Goal: Complete application form: Complete application form

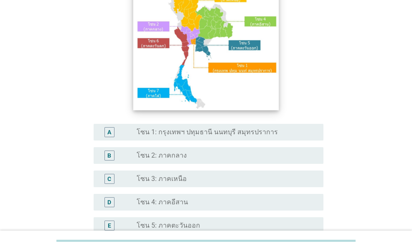
scroll to position [84, 0]
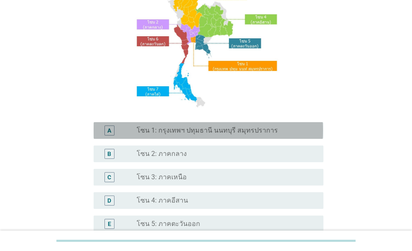
click at [178, 129] on label "โซน 1: กรุงเทพฯ ปทุมธานี นนทบุรี สมุทรปราการ" at bounding box center [207, 131] width 141 height 8
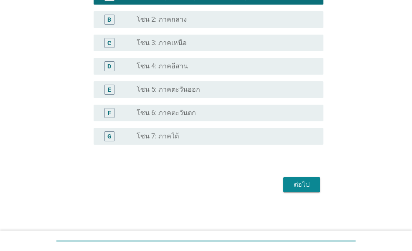
scroll to position [219, 0]
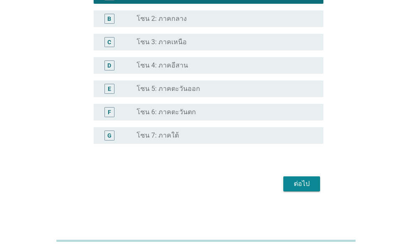
click at [303, 185] on div "ต่อไป" at bounding box center [301, 184] width 23 height 10
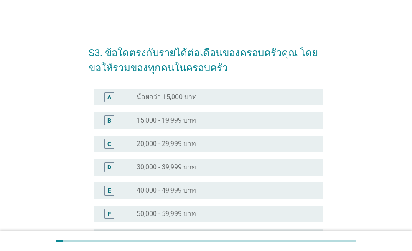
scroll to position [42, 0]
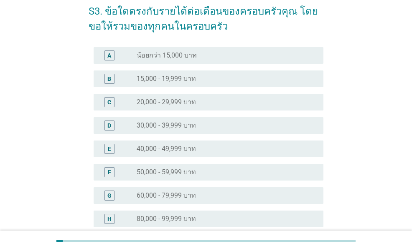
click at [155, 193] on label "60,000 - 79,999 บาท" at bounding box center [166, 196] width 59 height 8
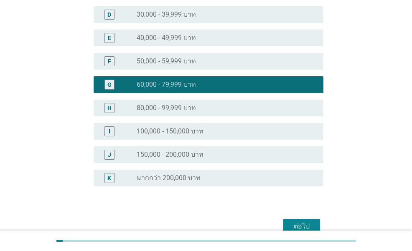
scroll to position [167, 0]
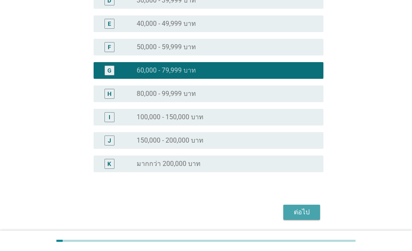
click at [303, 213] on div "ต่อไป" at bounding box center [301, 213] width 23 height 10
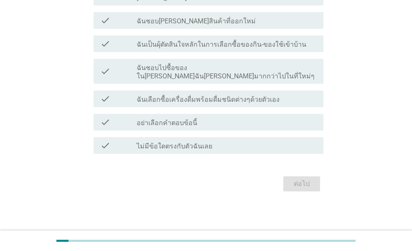
scroll to position [0, 0]
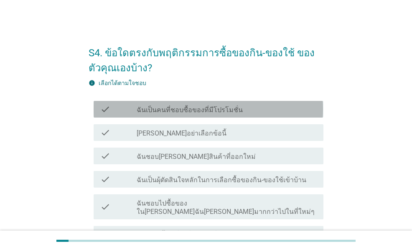
click at [204, 103] on div "check check_box_outline_blank ฉันเป็นคนที่ชอบซื้อของที่มีโปรโมชั่น" at bounding box center [208, 109] width 229 height 17
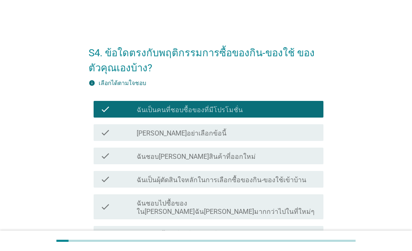
click at [201, 180] on label "ฉันเป็นผุ้ตัดสินใจหลักในการเลือกซื้อของกิน-ของใช้เข้าบ้าน" at bounding box center [222, 180] width 170 height 8
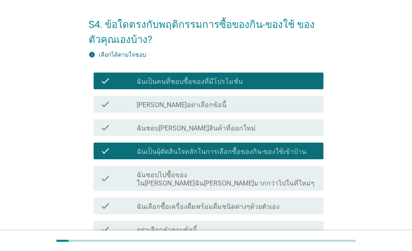
scroll to position [42, 0]
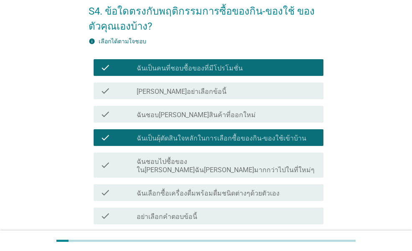
click at [211, 190] on label "ฉันเลือกซื้อเครื่องดื่มพร้อมดื่มชนิดต่างๆด้วยตัวเอง" at bounding box center [208, 194] width 143 height 8
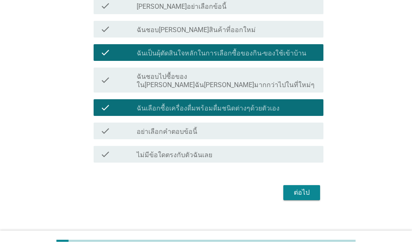
scroll to position [127, 0]
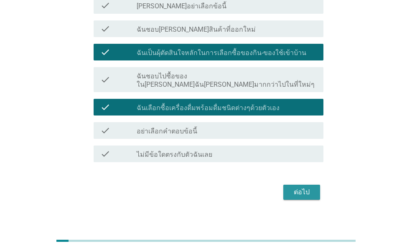
click at [294, 188] on div "ต่อไป" at bounding box center [301, 193] width 23 height 10
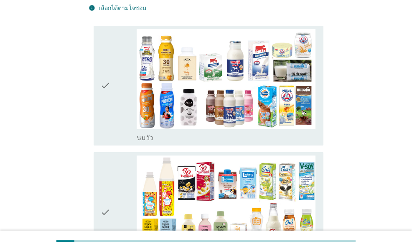
scroll to position [125, 0]
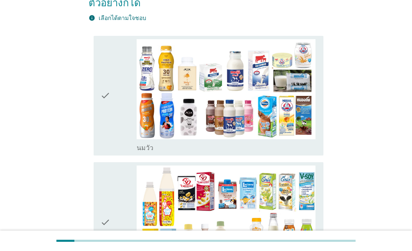
click at [122, 77] on div "check" at bounding box center [118, 96] width 36 height 114
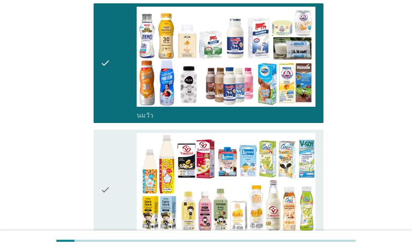
scroll to position [251, 0]
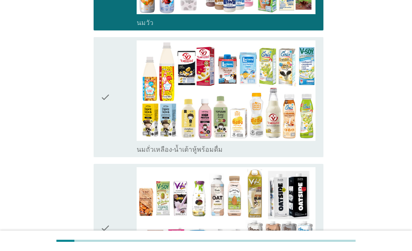
click at [109, 94] on icon "check" at bounding box center [105, 98] width 10 height 114
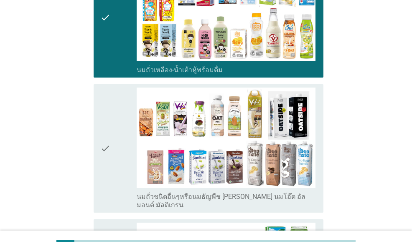
scroll to position [334, 0]
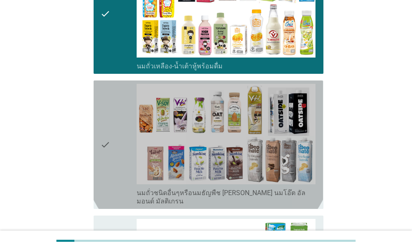
click at [110, 122] on icon "check" at bounding box center [105, 145] width 10 height 122
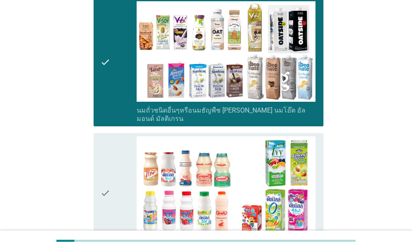
scroll to position [418, 0]
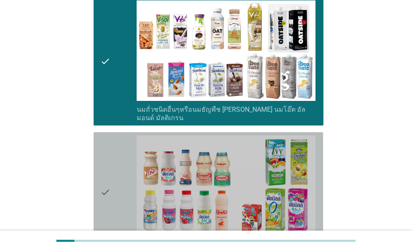
click at [114, 157] on div "check" at bounding box center [118, 193] width 36 height 114
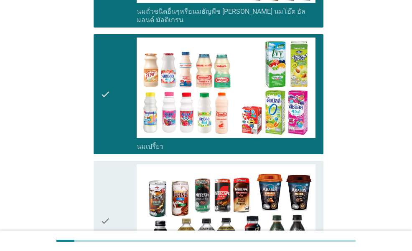
scroll to position [543, 0]
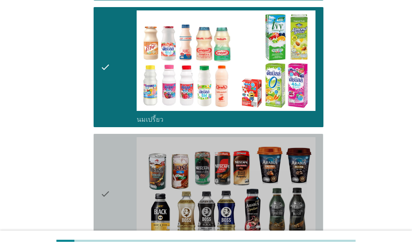
click at [113, 154] on div "check" at bounding box center [118, 194] width 36 height 114
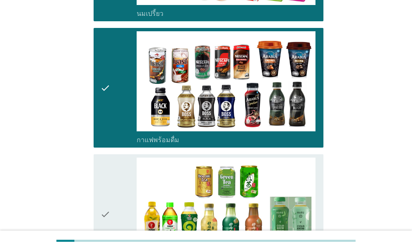
scroll to position [668, 0]
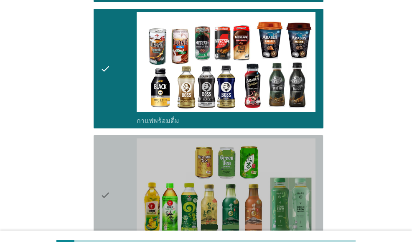
click at [113, 153] on div "check" at bounding box center [118, 196] width 36 height 114
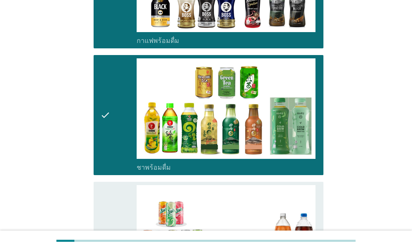
scroll to position [793, 0]
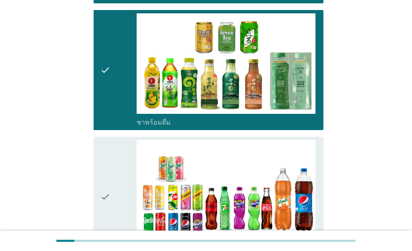
click at [113, 152] on div "check" at bounding box center [118, 197] width 36 height 114
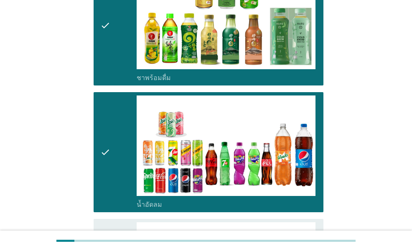
scroll to position [919, 0]
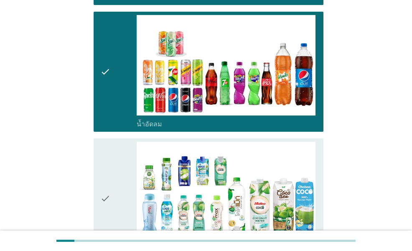
click at [113, 152] on div "check" at bounding box center [118, 199] width 36 height 114
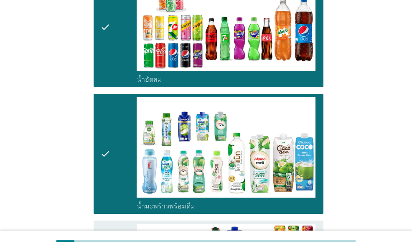
scroll to position [1044, 0]
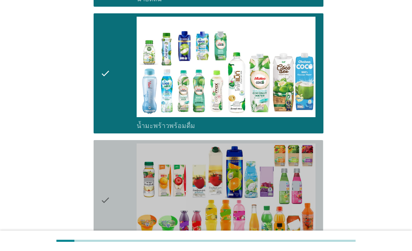
click at [113, 152] on div "check" at bounding box center [118, 201] width 36 height 114
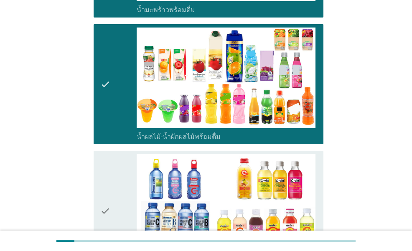
scroll to position [1169, 0]
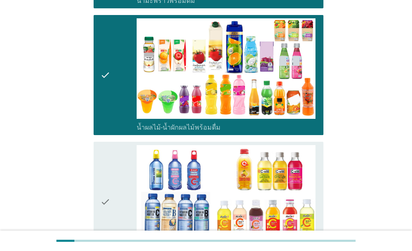
click at [113, 152] on div "check" at bounding box center [118, 202] width 36 height 114
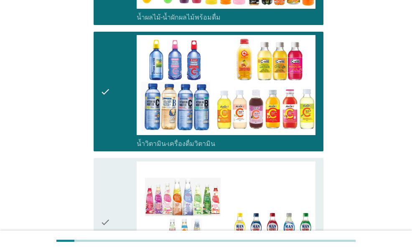
scroll to position [1295, 0]
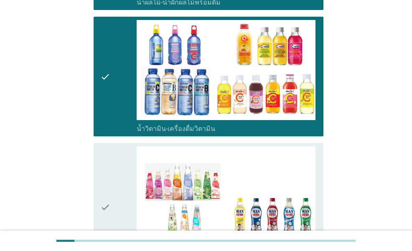
click at [113, 152] on div "check" at bounding box center [118, 208] width 36 height 122
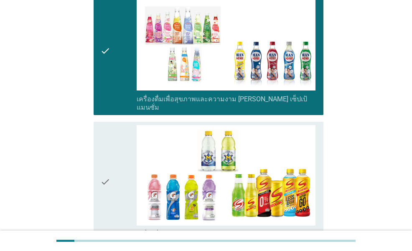
scroll to position [1462, 0]
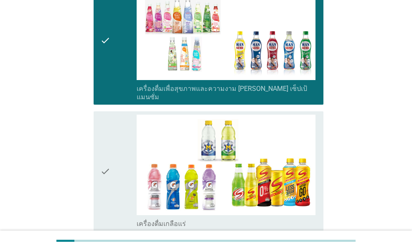
click at [113, 152] on div "check" at bounding box center [118, 172] width 36 height 114
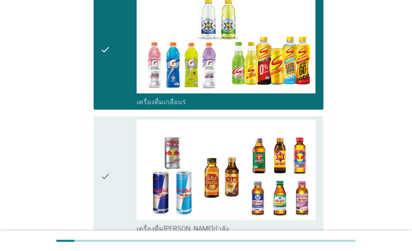
scroll to position [1587, 0]
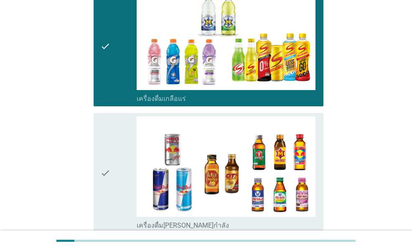
click at [113, 152] on div "check" at bounding box center [118, 174] width 36 height 114
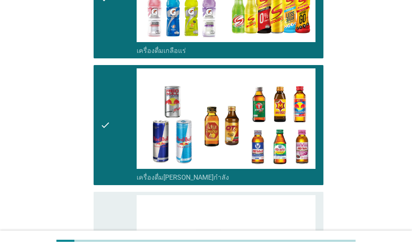
scroll to position [1712, 0]
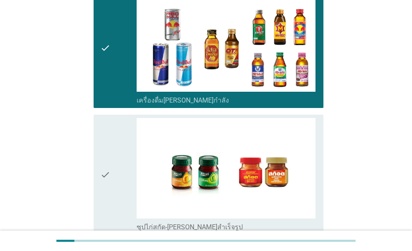
click at [112, 152] on div "check" at bounding box center [118, 175] width 36 height 114
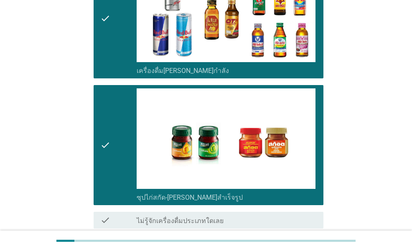
scroll to position [1783, 0]
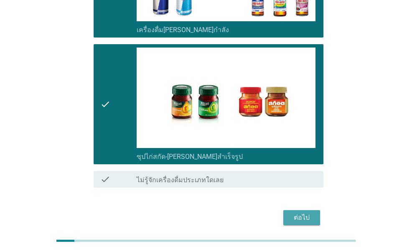
click at [299, 213] on div "ต่อไป" at bounding box center [301, 218] width 23 height 10
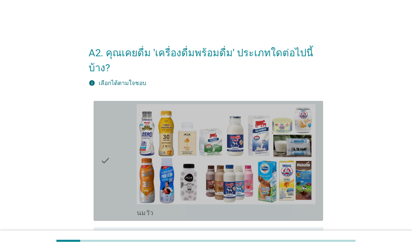
click at [121, 147] on div "check" at bounding box center [118, 161] width 36 height 114
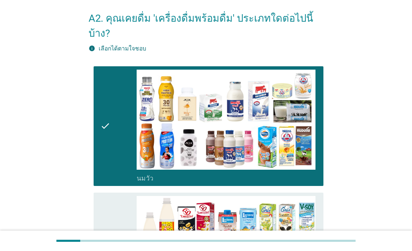
scroll to position [125, 0]
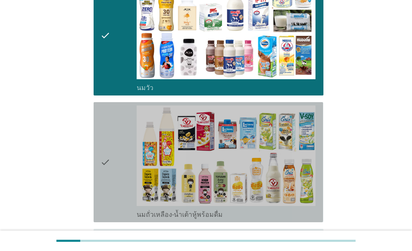
click at [124, 144] on div "check" at bounding box center [118, 163] width 36 height 114
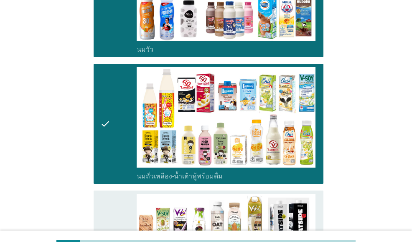
scroll to position [251, 0]
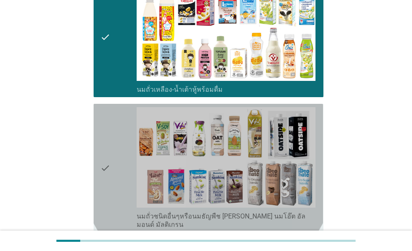
click at [124, 145] on div "check" at bounding box center [118, 168] width 36 height 122
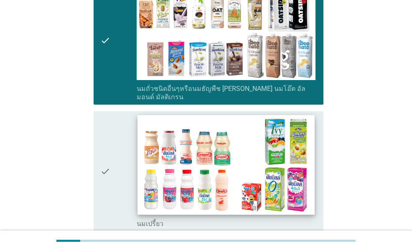
scroll to position [418, 0]
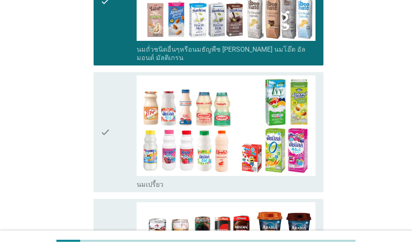
click at [124, 157] on div "check" at bounding box center [118, 133] width 36 height 114
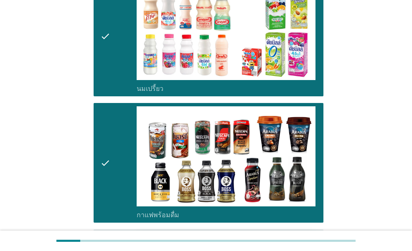
scroll to position [543, 0]
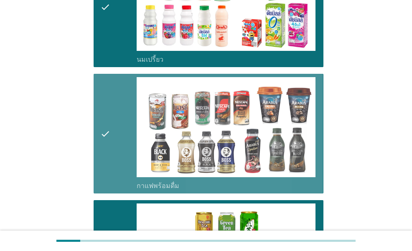
click at [118, 137] on div "check" at bounding box center [118, 134] width 36 height 114
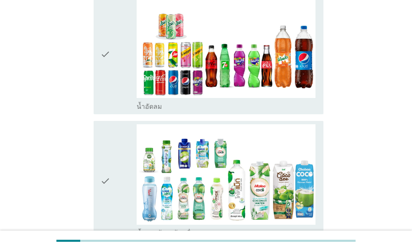
scroll to position [877, 0]
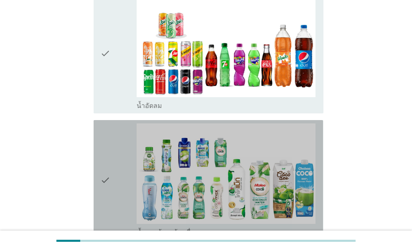
click at [118, 136] on div "check" at bounding box center [118, 181] width 36 height 114
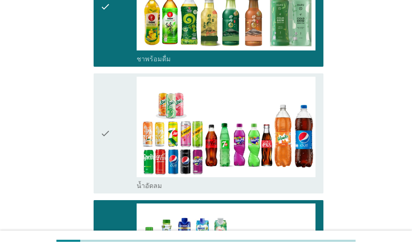
scroll to position [793, 0]
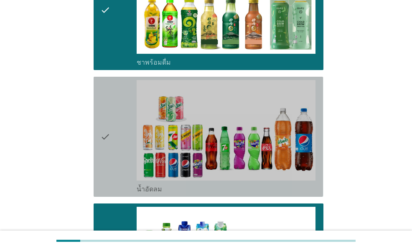
click at [118, 135] on div "check" at bounding box center [118, 137] width 36 height 114
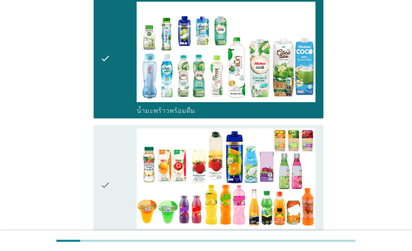
scroll to position [1002, 0]
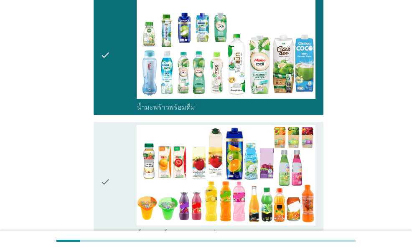
click at [118, 171] on div "check" at bounding box center [118, 182] width 36 height 114
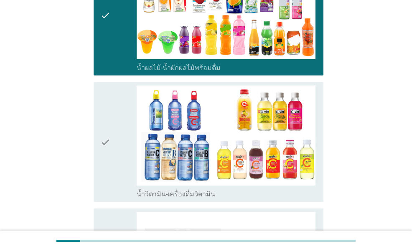
scroll to position [1169, 0]
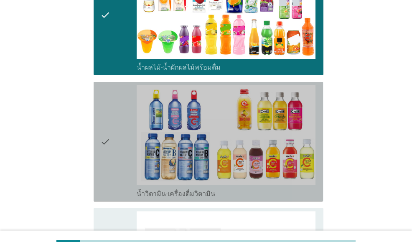
click at [113, 141] on div "check" at bounding box center [118, 142] width 36 height 114
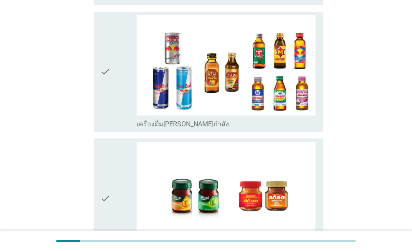
scroll to position [1629, 0]
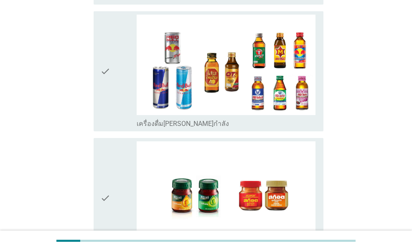
click at [116, 158] on div "check" at bounding box center [118, 199] width 36 height 114
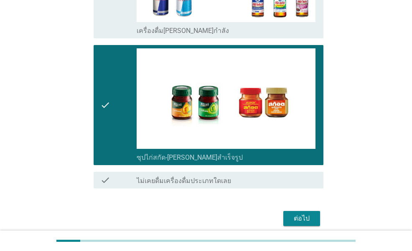
scroll to position [1723, 0]
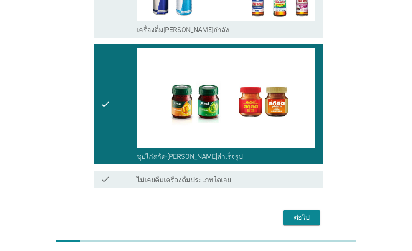
click at [302, 213] on div "ต่อไป" at bounding box center [301, 218] width 23 height 10
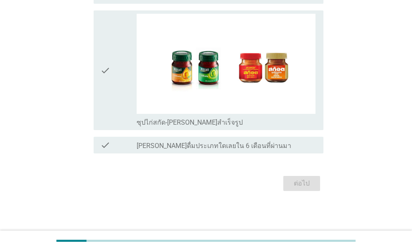
scroll to position [0, 0]
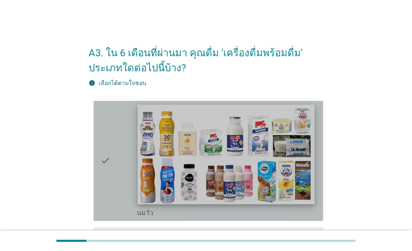
click at [210, 170] on img at bounding box center [225, 154] width 177 height 99
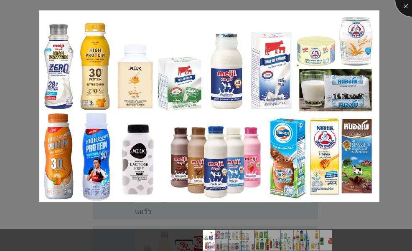
click at [407, 5] on div at bounding box center [411, -1] width 33 height 33
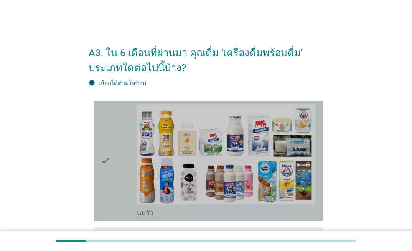
click at [102, 188] on icon "check" at bounding box center [105, 161] width 10 height 114
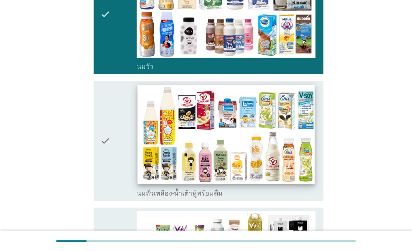
scroll to position [167, 0]
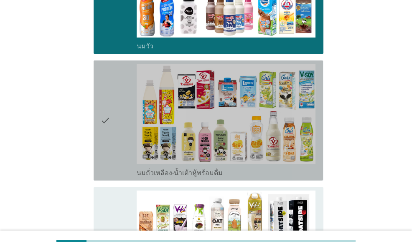
click at [110, 147] on icon "check" at bounding box center [105, 121] width 10 height 114
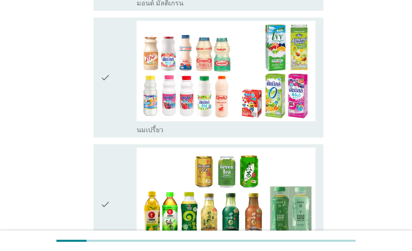
scroll to position [501, 0]
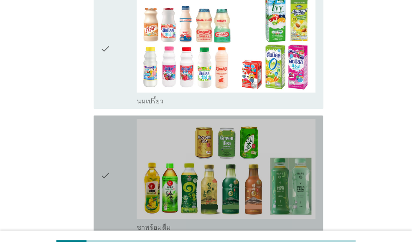
click at [114, 181] on div "check" at bounding box center [118, 176] width 36 height 114
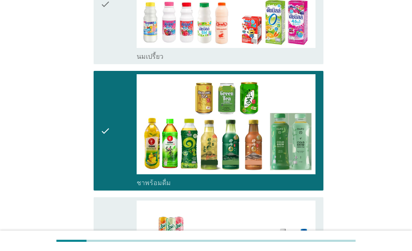
scroll to position [585, 0]
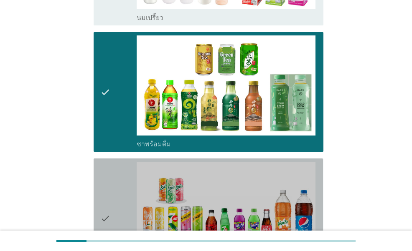
click at [113, 180] on div "check" at bounding box center [118, 219] width 36 height 114
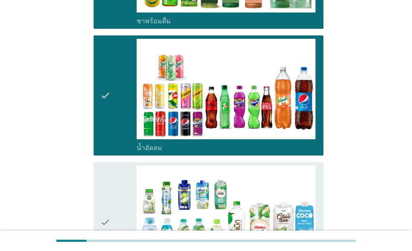
scroll to position [710, 0]
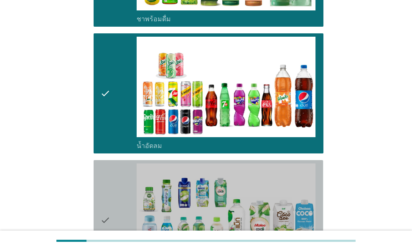
click at [113, 180] on div "check" at bounding box center [118, 221] width 36 height 114
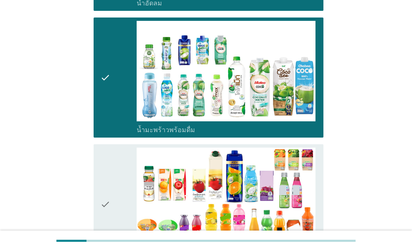
scroll to position [877, 0]
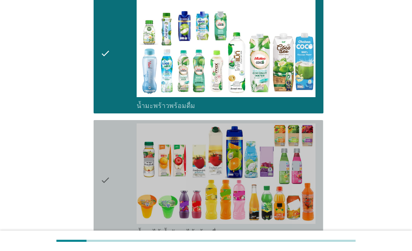
click at [108, 180] on icon "check" at bounding box center [105, 181] width 10 height 114
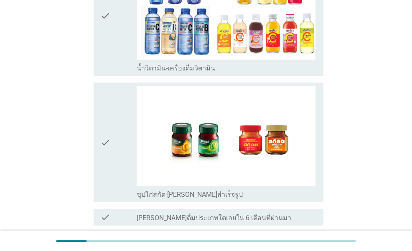
scroll to position [1211, 0]
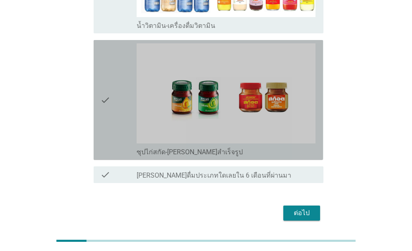
click at [106, 122] on icon "check" at bounding box center [105, 100] width 10 height 114
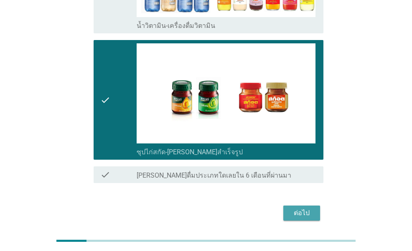
click at [308, 208] on div "ต่อไป" at bounding box center [301, 213] width 23 height 10
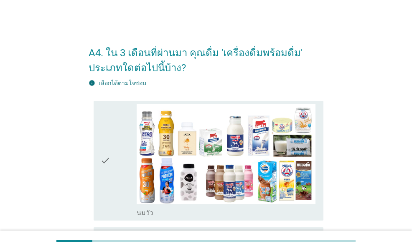
drag, startPoint x: 307, startPoint y: 196, endPoint x: 345, endPoint y: 46, distance: 155.2
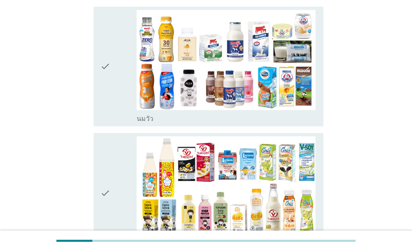
scroll to position [125, 0]
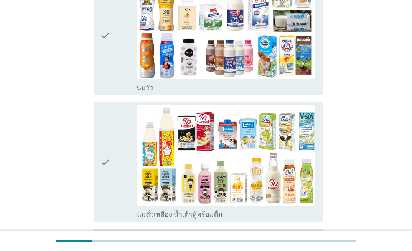
click at [114, 193] on div "check" at bounding box center [118, 163] width 36 height 114
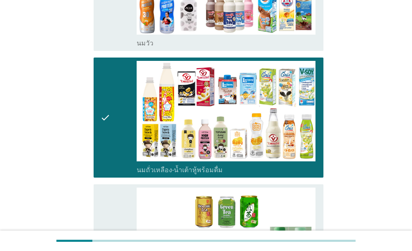
scroll to position [251, 0]
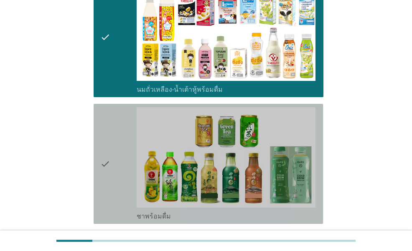
click at [115, 198] on div "check" at bounding box center [118, 164] width 36 height 114
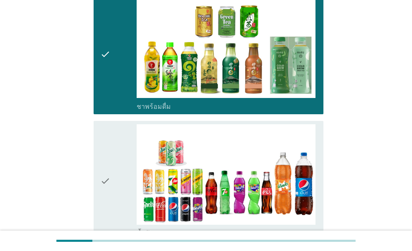
scroll to position [376, 0]
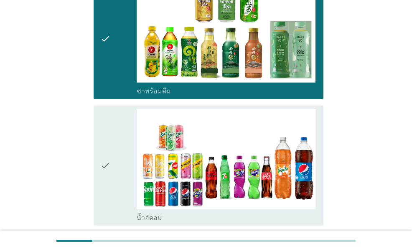
click at [115, 198] on div "check" at bounding box center [118, 166] width 36 height 114
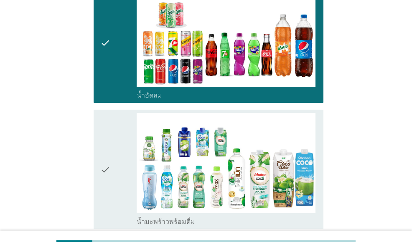
scroll to position [501, 0]
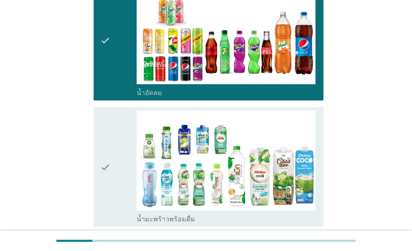
click at [115, 198] on div "check" at bounding box center [118, 168] width 36 height 114
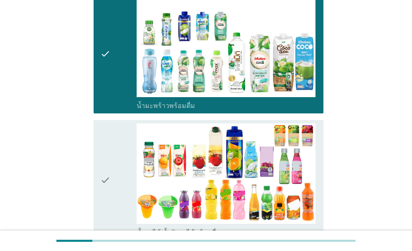
scroll to position [626, 0]
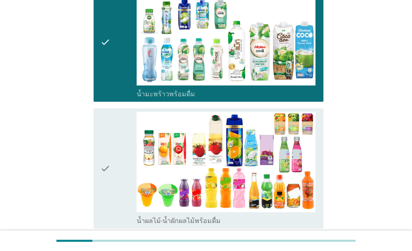
click at [115, 198] on div "check" at bounding box center [118, 169] width 36 height 114
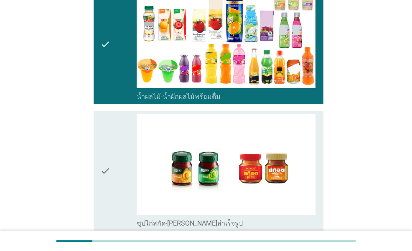
scroll to position [752, 0]
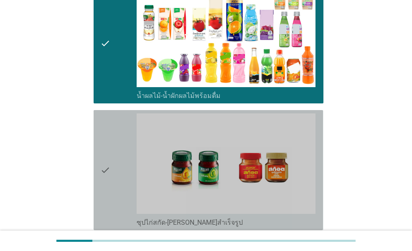
click at [115, 200] on div "check" at bounding box center [118, 171] width 36 height 114
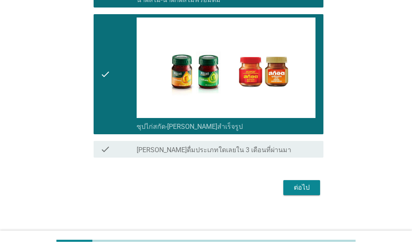
scroll to position [851, 0]
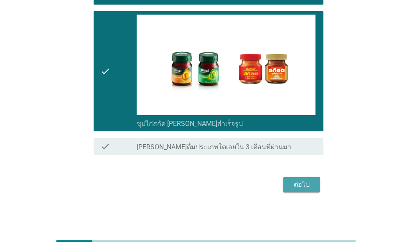
click at [314, 187] on button "ต่อไป" at bounding box center [301, 184] width 37 height 15
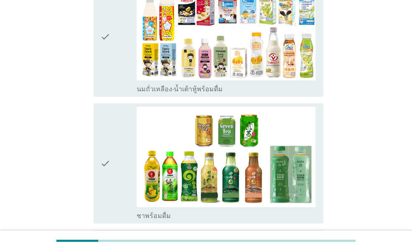
scroll to position [125, 0]
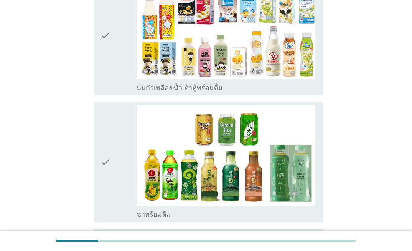
click at [122, 170] on div "check" at bounding box center [118, 163] width 36 height 114
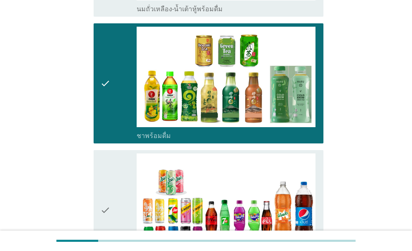
scroll to position [251, 0]
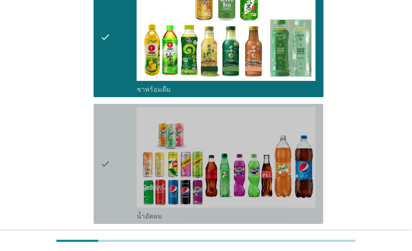
click at [122, 169] on div "check" at bounding box center [118, 164] width 36 height 114
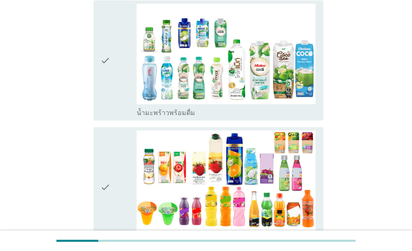
scroll to position [501, 0]
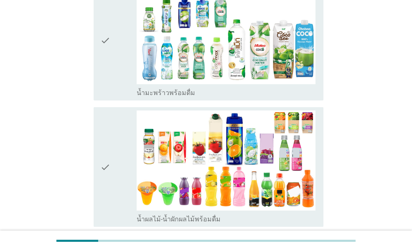
click at [121, 171] on div "check" at bounding box center [118, 168] width 36 height 114
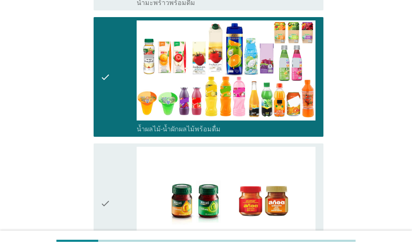
scroll to position [626, 0]
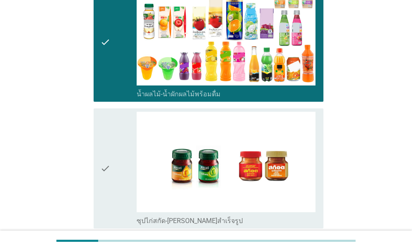
click at [121, 171] on div "check" at bounding box center [118, 169] width 36 height 114
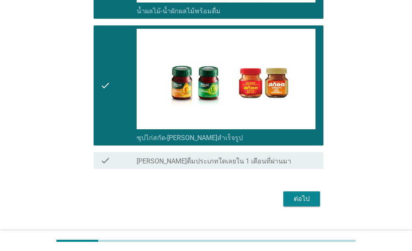
scroll to position [724, 0]
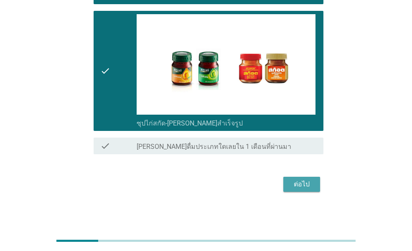
click at [289, 182] on button "ต่อไป" at bounding box center [301, 184] width 37 height 15
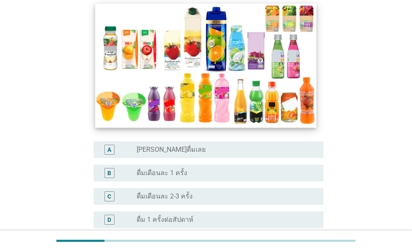
scroll to position [125, 0]
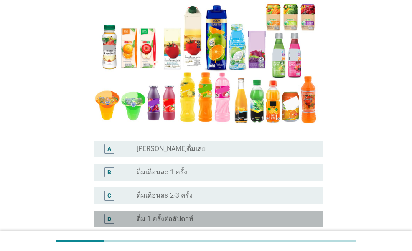
click at [188, 218] on label "ดื่ม 1 ครั้งต่อสัปดาห์" at bounding box center [165, 219] width 57 height 8
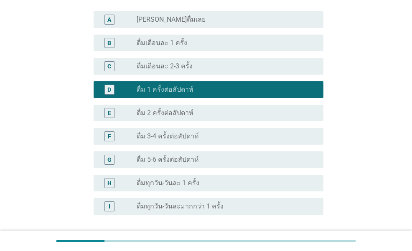
scroll to position [292, 0]
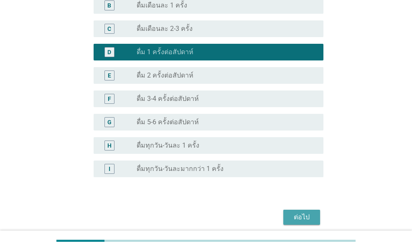
click at [314, 217] on button "ต่อไป" at bounding box center [301, 217] width 37 height 15
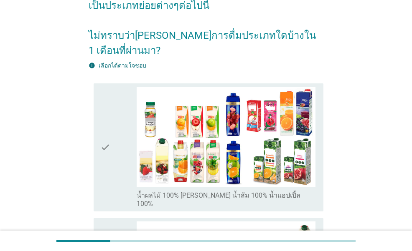
scroll to position [84, 0]
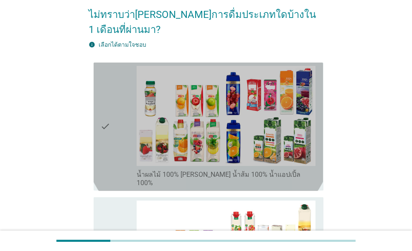
click at [119, 152] on div "check" at bounding box center [118, 127] width 36 height 122
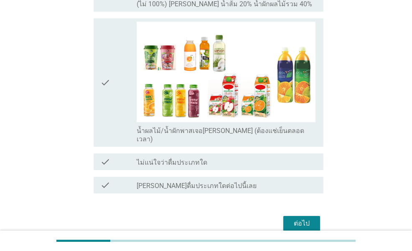
scroll to position [540, 0]
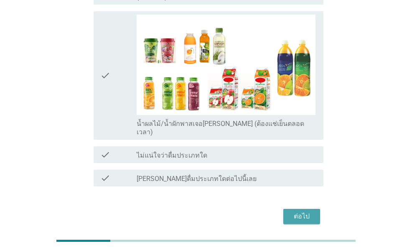
click at [288, 209] on button "ต่อไป" at bounding box center [301, 216] width 37 height 15
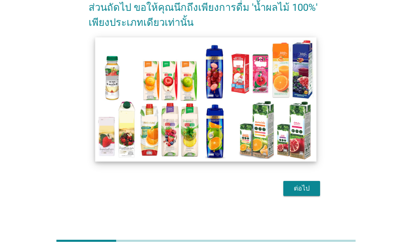
scroll to position [50, 0]
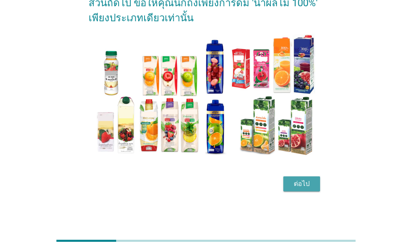
click at [299, 179] on div "ต่อไป" at bounding box center [301, 184] width 23 height 10
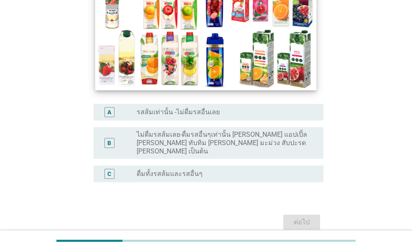
scroll to position [125, 0]
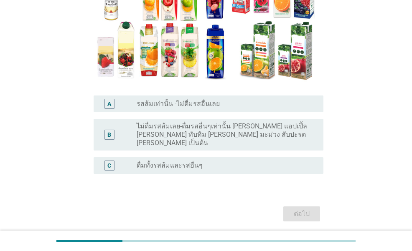
click at [205, 137] on label "ไม่ดื่มรสส้มเลย-ดื่มรสอื่นๆเท่านั้น [PERSON_NAME] แอปเปิ้ล [PERSON_NAME] ทับทิม…" at bounding box center [223, 134] width 173 height 25
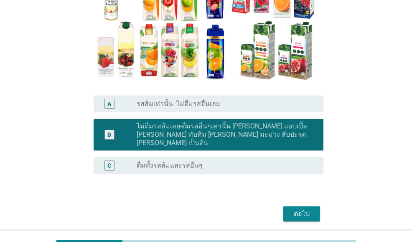
click at [312, 209] on div "ต่อไป" at bounding box center [301, 214] width 23 height 10
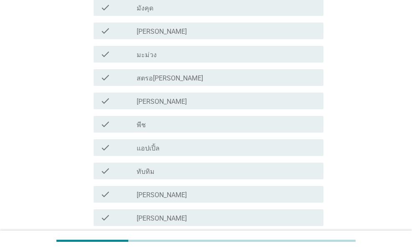
scroll to position [292, 0]
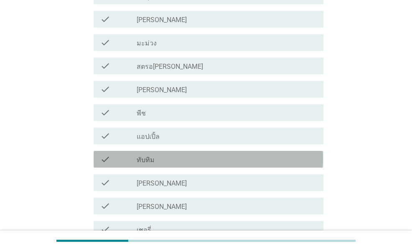
click at [163, 162] on div "check_box_outline_blank ทับทิม" at bounding box center [227, 160] width 180 height 10
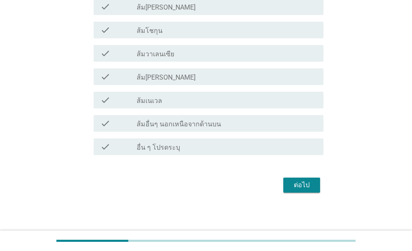
scroll to position [634, 0]
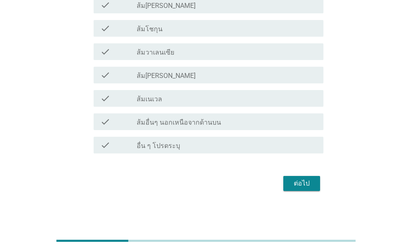
click at [307, 180] on div "ต่อไป" at bounding box center [301, 184] width 23 height 10
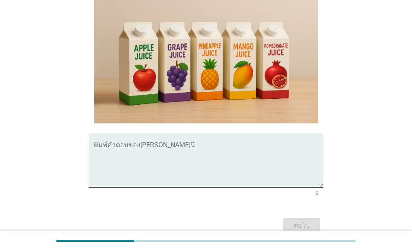
scroll to position [231, 0]
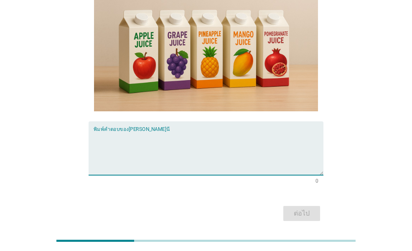
click at [214, 139] on textarea "พิมพ์คำตอบของคุณ ที่นี่" at bounding box center [208, 154] width 229 height 44
type textarea "[PERSON_NAME]"
click at [291, 209] on div "ต่อไป" at bounding box center [301, 214] width 23 height 10
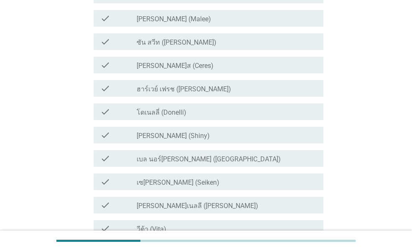
scroll to position [0, 0]
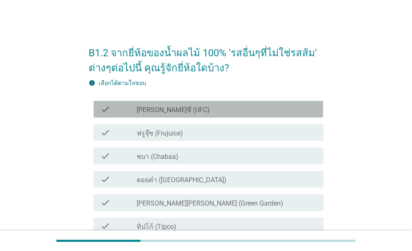
click at [191, 104] on div "check_box_outline_blank [PERSON_NAME]ซี (UFC)" at bounding box center [227, 109] width 180 height 10
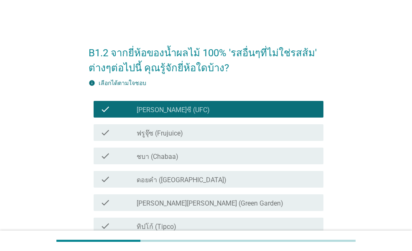
click at [178, 160] on div "check_box_outline_blank ชบา (Chabaa)" at bounding box center [227, 156] width 180 height 10
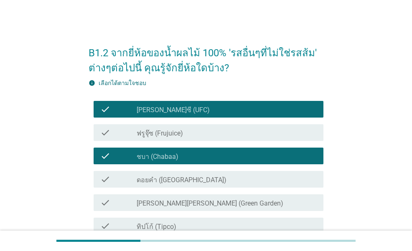
click at [176, 179] on label "ดอยคำ ([GEOGRAPHIC_DATA])" at bounding box center [182, 180] width 90 height 8
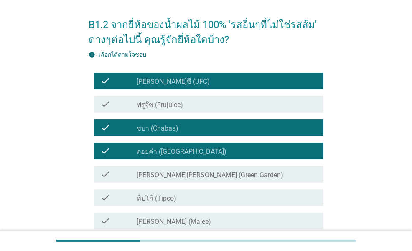
scroll to position [42, 0]
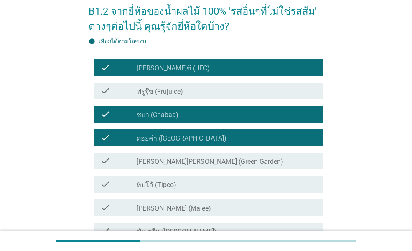
click at [212, 188] on div "check_box_outline_blank ทิปโก้ (Tipco)" at bounding box center [227, 185] width 180 height 10
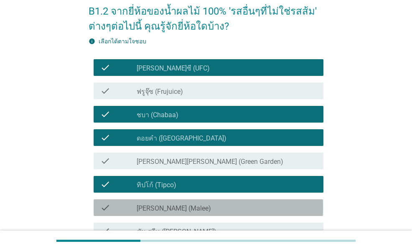
click at [205, 208] on div "check_box_outline_blank [PERSON_NAME] (Malee)" at bounding box center [227, 208] width 180 height 10
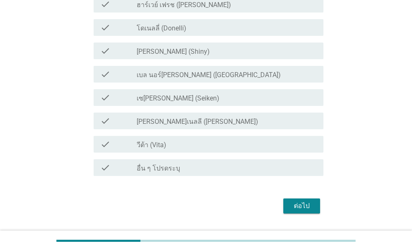
scroll to position [334, 0]
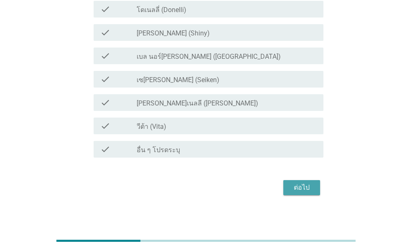
click at [291, 188] on div "ต่อไป" at bounding box center [301, 188] width 23 height 10
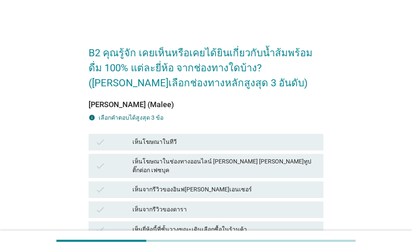
click at [164, 143] on div "เห็นโฆษณาในทีวี" at bounding box center [224, 142] width 184 height 10
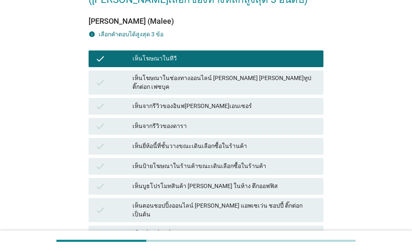
scroll to position [125, 0]
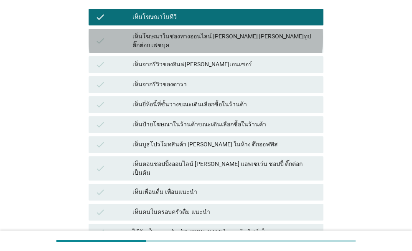
click at [230, 31] on div "check เห็นโฆษณาในช่องทางออนไลน์ [PERSON_NAME] [PERSON_NAME]ทูป ติ๊กต่อก เฟซบุค" at bounding box center [206, 41] width 234 height 24
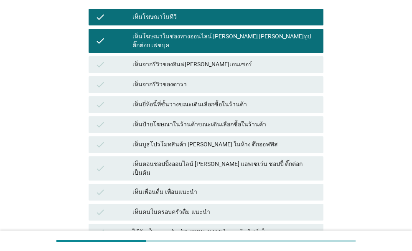
click at [185, 100] on div "เห็นยี่ห้อนี้ที่ชั้นวางขณะเดินเลือกซื้อในร้านค้า" at bounding box center [224, 105] width 184 height 10
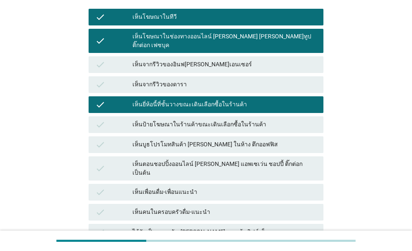
scroll to position [167, 0]
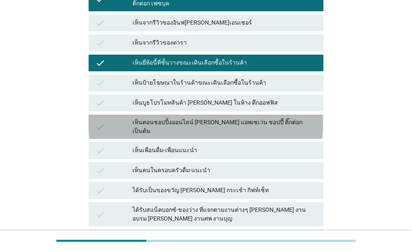
click at [234, 118] on div "เห็นตอนชอปปิ้งออนไลน์ [PERSON_NAME] แอพเซเว่น ชอปปี้ ติ๊กต่อก เป็นต้น" at bounding box center [224, 127] width 184 height 18
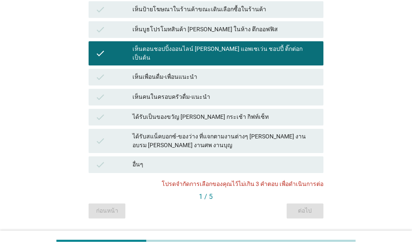
scroll to position [250, 0]
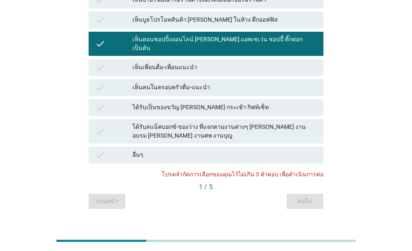
click at [306, 194] on div "ก่อนหน้า ต่อไป" at bounding box center [206, 201] width 234 height 15
drag, startPoint x: 377, startPoint y: 167, endPoint x: 350, endPoint y: 88, distance: 84.3
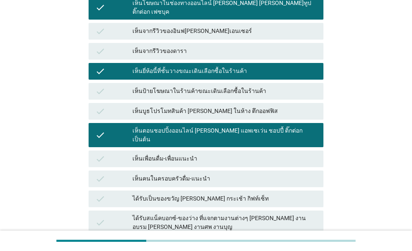
scroll to position [167, 0]
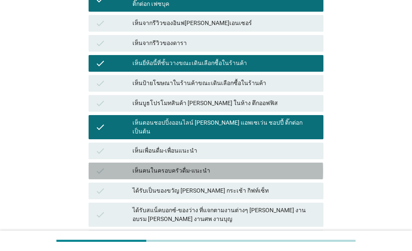
click at [208, 166] on div "เห็นคนในครอบครัวดื่ม-แนะนำ" at bounding box center [224, 171] width 184 height 10
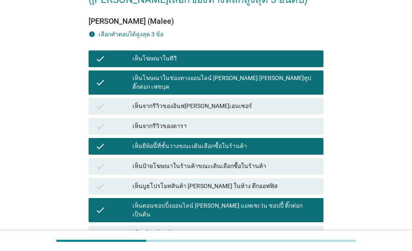
scroll to position [167, 0]
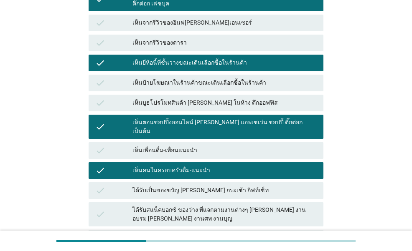
click at [223, 162] on div "check เห็นคนในครอบครัวดื่ม-แนะนำ" at bounding box center [206, 170] width 234 height 17
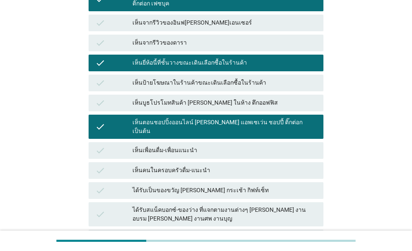
click at [203, 118] on div "เห็นตอนชอปปิ้งออนไลน์ [PERSON_NAME] แอพเซเว่น ชอปปี้ ติ๊กต่อก เป็นต้น" at bounding box center [224, 127] width 184 height 18
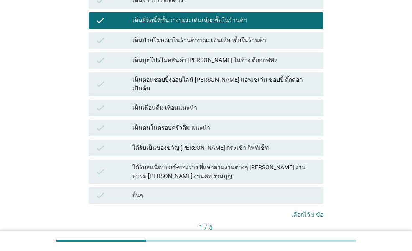
scroll to position [250, 0]
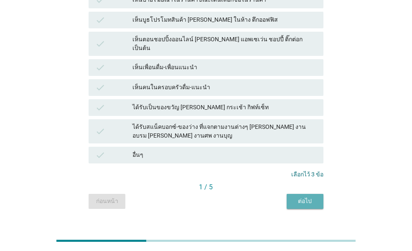
click at [305, 197] on div "ต่อไป" at bounding box center [304, 201] width 23 height 9
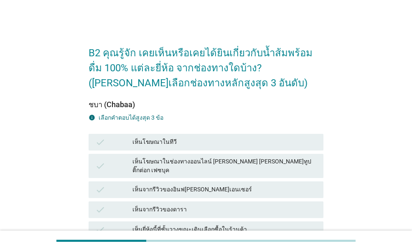
click at [205, 146] on div "เห็นโฆษณาในทีวี" at bounding box center [224, 142] width 184 height 10
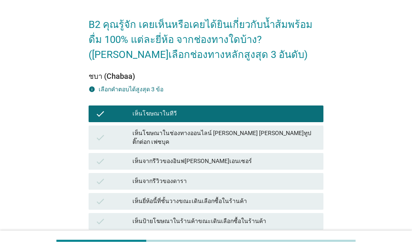
scroll to position [42, 0]
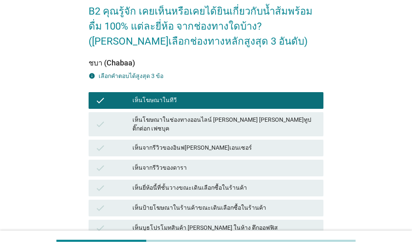
click at [206, 183] on div "เห็นยี่ห้อนี้ที่ชั้นวางขณะเดินเลือกซื้อในร้านค้า" at bounding box center [224, 188] width 184 height 10
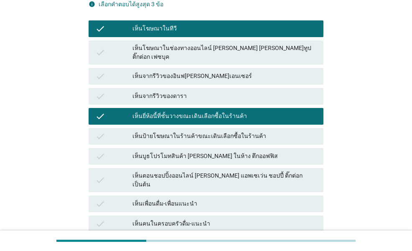
scroll to position [167, 0]
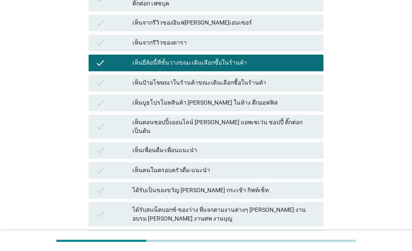
click at [222, 186] on div "ได้รับเป็นของขวัญ [PERSON_NAME] กระเช้า กิฟท์เซ็ท" at bounding box center [224, 191] width 184 height 10
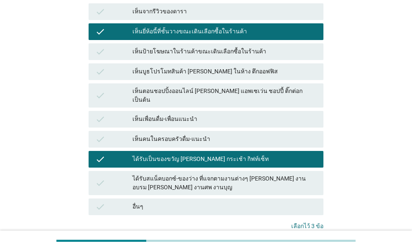
scroll to position [250, 0]
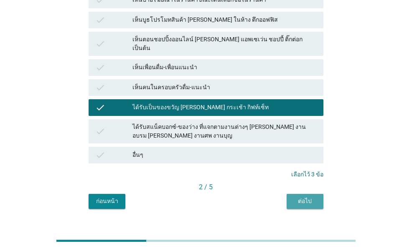
click at [315, 197] on div "ต่อไป" at bounding box center [304, 201] width 23 height 9
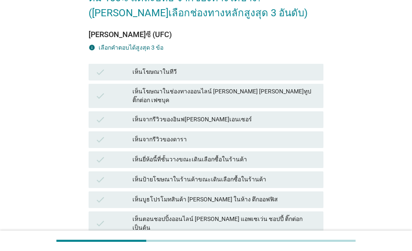
scroll to position [84, 0]
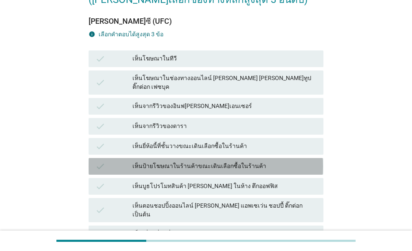
click at [169, 162] on div "เห็นป้ายโฆษณาในร้านค้าขณะเดินเลือกซื้อในร้านค้า" at bounding box center [224, 167] width 184 height 10
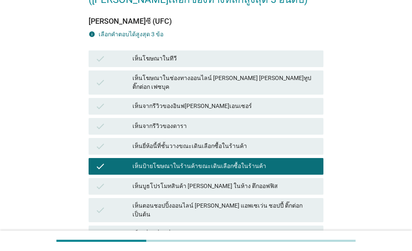
click at [162, 202] on div "เห็นตอนชอปปิ้งออนไลน์ [PERSON_NAME] แอพเซเว่น ชอปปี้ ติ๊กต่อก เป็นต้น" at bounding box center [224, 211] width 184 height 18
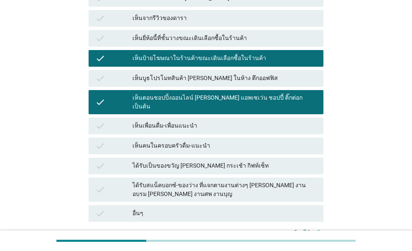
scroll to position [209, 0]
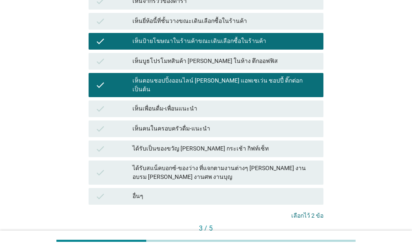
click at [297, 238] on div "ต่อไป" at bounding box center [304, 242] width 23 height 9
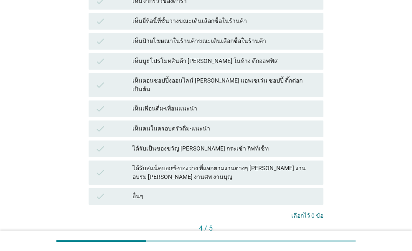
scroll to position [0, 0]
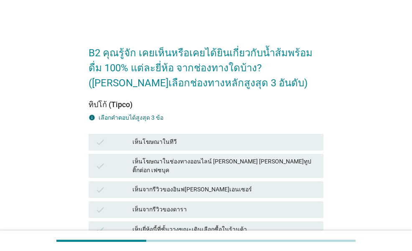
click at [189, 137] on div "check เห็นโฆษณาในทีวี" at bounding box center [206, 142] width 234 height 17
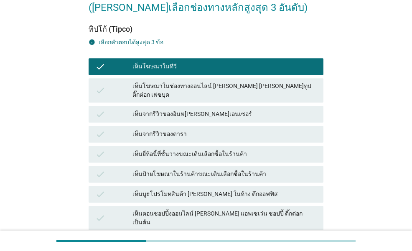
scroll to position [84, 0]
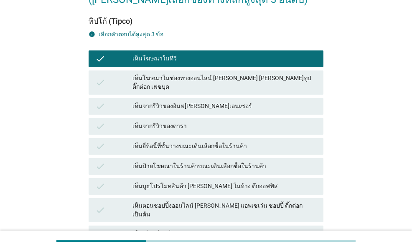
click at [219, 144] on div "check เห็นยี่ห้อนี้ที่ชั้นวางขณะเดินเลือกซื้อในร้านค้า" at bounding box center [206, 146] width 234 height 17
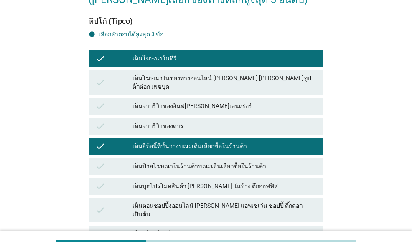
click at [199, 202] on div "เห็นตอนชอปปิ้งออนไลน์ [PERSON_NAME] แอพเซเว่น ชอปปี้ ติ๊กต่อก เป็นต้น" at bounding box center [224, 211] width 184 height 18
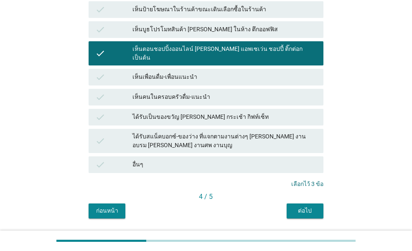
scroll to position [250, 0]
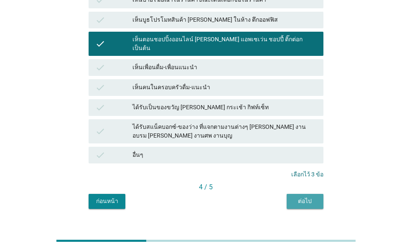
click at [316, 194] on button "ต่อไป" at bounding box center [304, 201] width 37 height 15
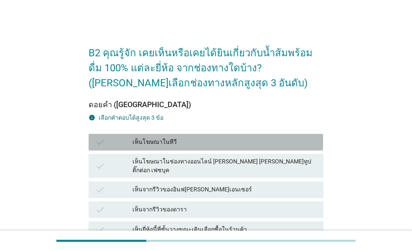
click at [151, 142] on div "เห็นโฆษณาในทีวี" at bounding box center [224, 142] width 184 height 10
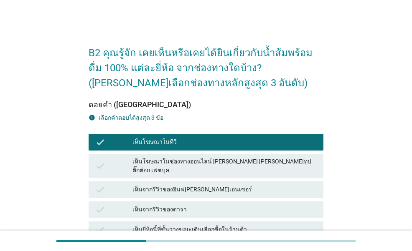
click at [201, 225] on div "เห็นยี่ห้อนี้ที่ชั้นวางขณะเดินเลือกซื้อในร้านค้า" at bounding box center [224, 230] width 184 height 10
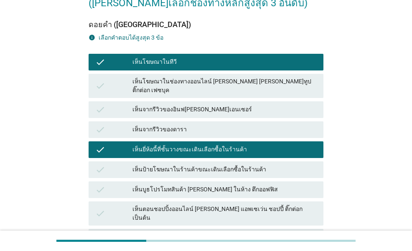
scroll to position [84, 0]
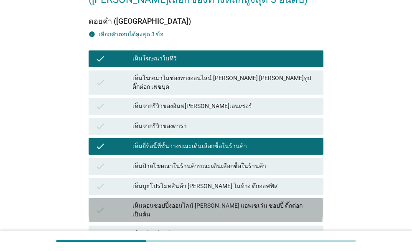
click at [252, 202] on div "เห็นตอนชอปปิ้งออนไลน์ [PERSON_NAME] แอพเซเว่น ชอปปี้ ติ๊กต่อก เป็นต้น" at bounding box center [224, 211] width 184 height 18
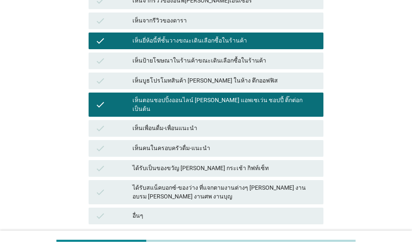
scroll to position [209, 0]
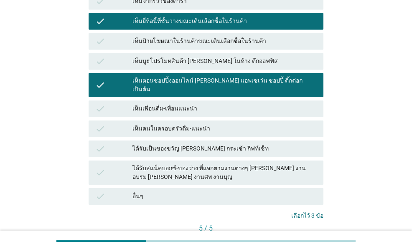
click at [296, 236] on button "คำถามต่อไป" at bounding box center [301, 243] width 45 height 15
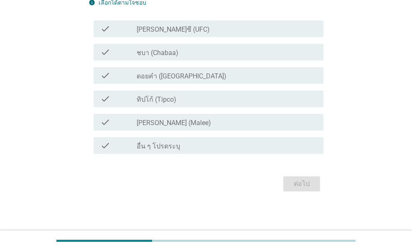
scroll to position [0, 0]
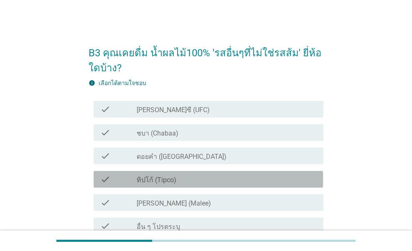
click at [159, 180] on label "ทิปโก้ (Tipco)" at bounding box center [157, 180] width 40 height 8
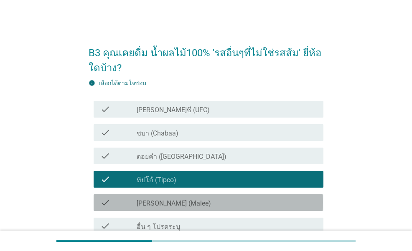
click at [157, 201] on label "[PERSON_NAME] (Malee)" at bounding box center [174, 204] width 74 height 8
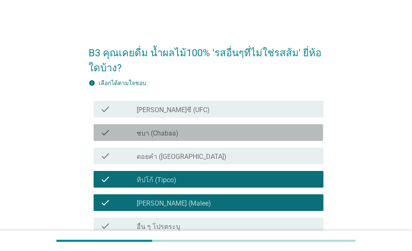
click at [158, 134] on label "ชบา (Chabaa)" at bounding box center [158, 133] width 42 height 8
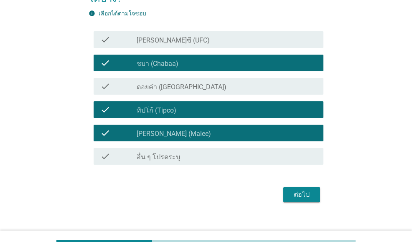
scroll to position [81, 0]
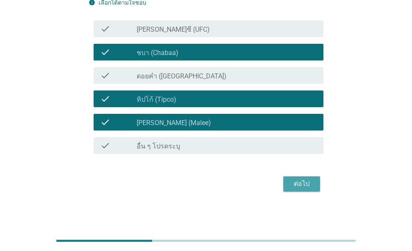
click at [304, 184] on div "ต่อไป" at bounding box center [301, 184] width 23 height 10
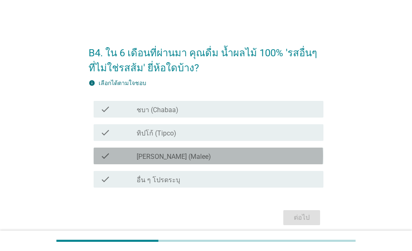
click at [182, 152] on div "check_box [PERSON_NAME] (Malee)" at bounding box center [227, 156] width 180 height 10
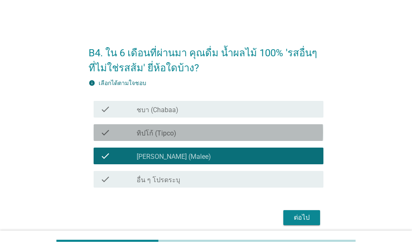
click at [249, 133] on div "check_box ทิปโก้ (Tipco)" at bounding box center [227, 133] width 180 height 10
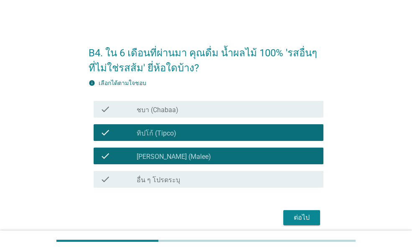
click at [308, 219] on div "ต่อไป" at bounding box center [301, 218] width 23 height 10
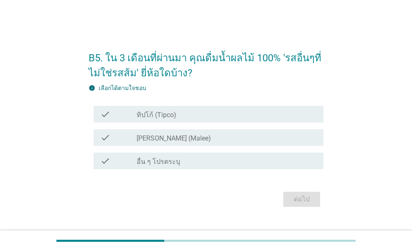
click at [215, 137] on div "check_box [PERSON_NAME] (Malee)" at bounding box center [227, 138] width 180 height 10
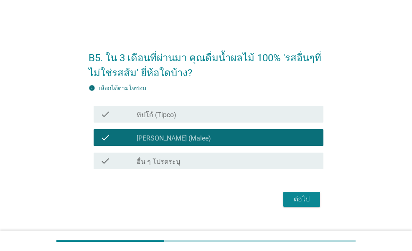
click at [226, 116] on div "check_box ทิปโก้ (Tipco)" at bounding box center [227, 114] width 180 height 10
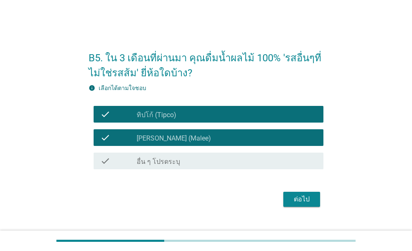
click at [308, 201] on div "ต่อไป" at bounding box center [301, 200] width 23 height 10
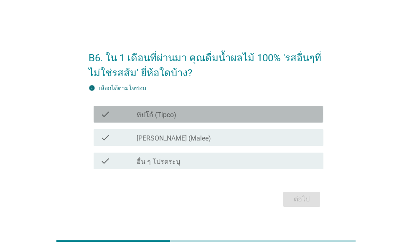
click at [190, 112] on div "check_box ทิปโก้ (Tipco)" at bounding box center [227, 114] width 180 height 10
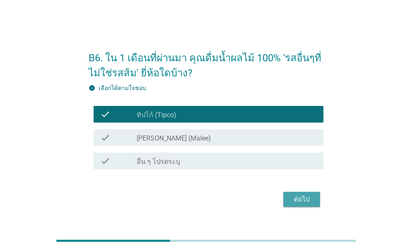
click at [310, 194] on button "ต่อไป" at bounding box center [301, 199] width 37 height 15
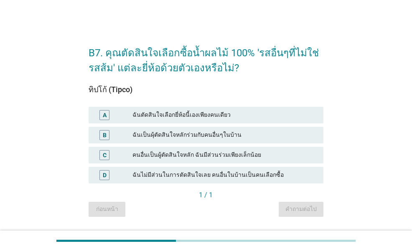
click at [202, 135] on div "ฉันเป็นผุ้ตัดสินใจหลักร่วมกับคนอื่นๆในบ้าน" at bounding box center [224, 135] width 184 height 10
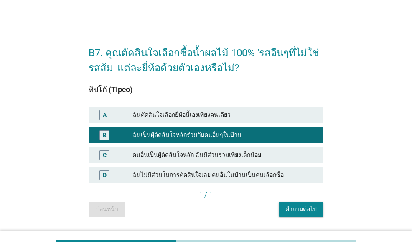
click at [297, 206] on div "คำถามต่อไป" at bounding box center [300, 209] width 31 height 9
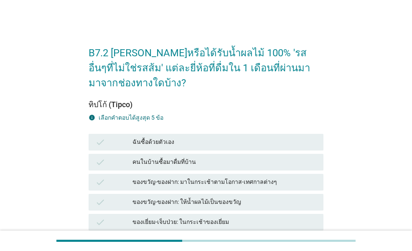
click at [207, 141] on div "ฉันซื้อด้วยตัวเอง" at bounding box center [224, 142] width 184 height 10
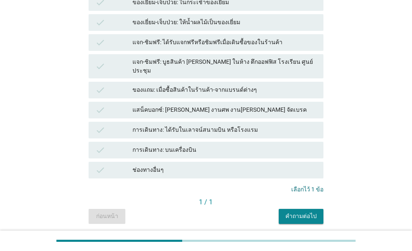
scroll to position [243, 0]
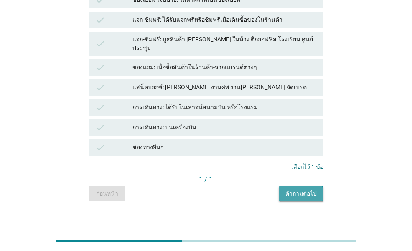
click at [302, 190] on div "คำถามต่อไป" at bounding box center [300, 194] width 31 height 9
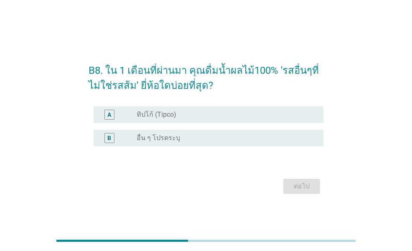
click at [206, 116] on div "radio_button_unchecked ทิปโก้ (Tipco)" at bounding box center [223, 115] width 173 height 8
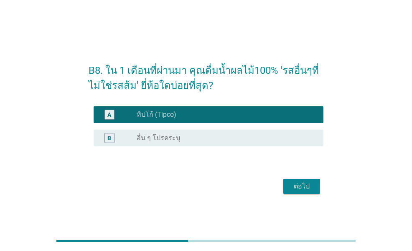
click at [303, 182] on div "ต่อไป" at bounding box center [301, 187] width 23 height 10
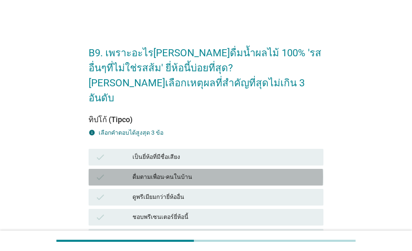
click at [182, 172] on div "ดื่มตามเพื่อน-คนในบ้าน" at bounding box center [224, 177] width 184 height 10
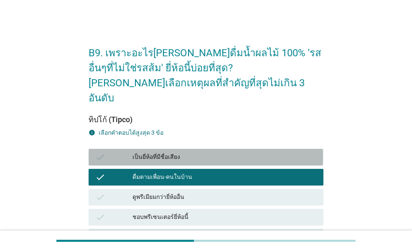
click at [191, 152] on div "เป็นยี่ห้อที่มีชื่อเสียง" at bounding box center [224, 157] width 184 height 10
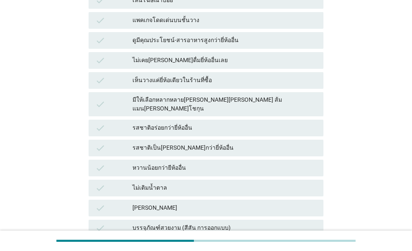
scroll to position [251, 0]
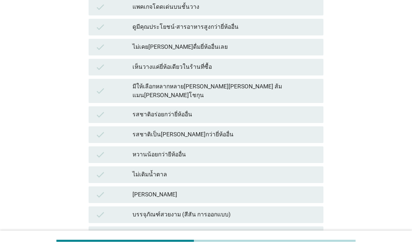
click at [167, 170] on div "ไม่เติมน้ำตาล" at bounding box center [224, 175] width 184 height 10
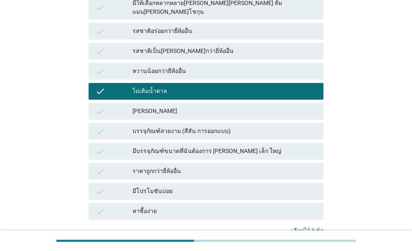
scroll to position [376, 0]
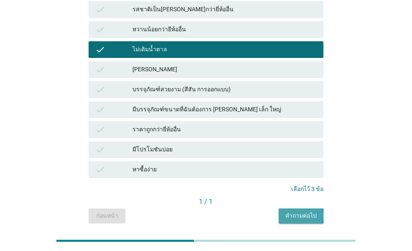
click at [297, 212] on div "คำถามต่อไป" at bounding box center [300, 216] width 31 height 9
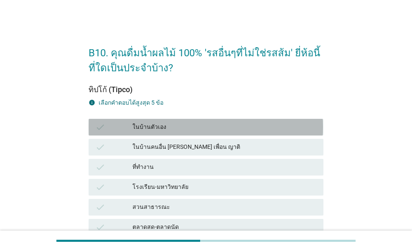
click at [163, 131] on div "ในบ้านตัวเอง" at bounding box center [224, 127] width 184 height 10
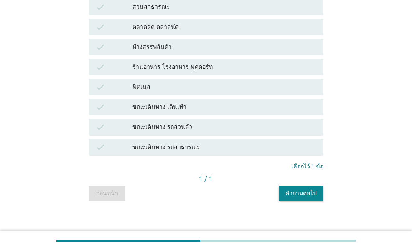
scroll to position [208, 0]
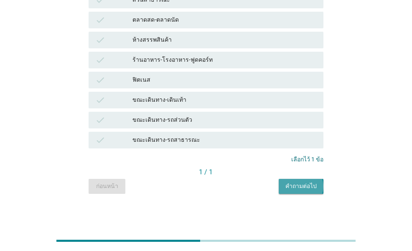
click at [294, 183] on div "คำถามต่อไป" at bounding box center [300, 186] width 31 height 9
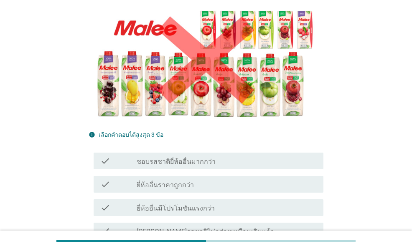
scroll to position [167, 0]
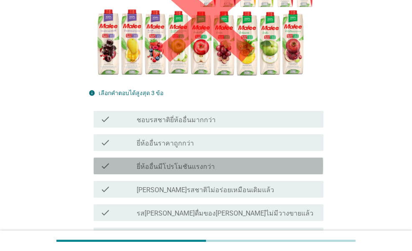
click at [201, 163] on label "ยี่ห้ออื่นมีโปรโมชันแรงกว่า" at bounding box center [176, 167] width 78 height 8
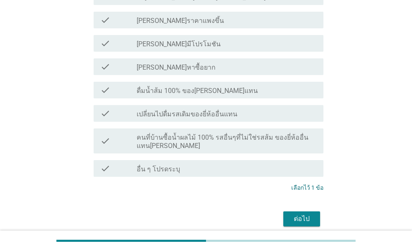
scroll to position [388, 0]
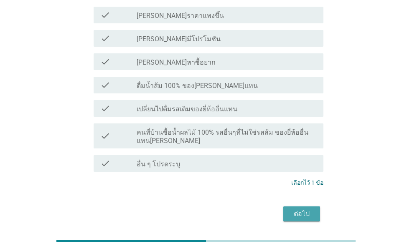
click at [301, 209] on div "ต่อไป" at bounding box center [301, 214] width 23 height 10
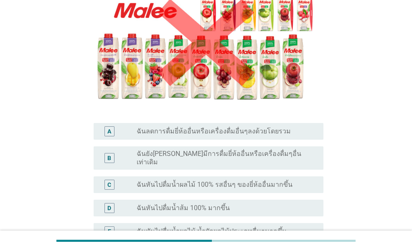
scroll to position [125, 0]
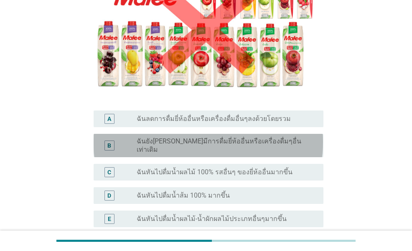
click at [233, 141] on label "ฉันยัง[PERSON_NAME]มีการดื่มยี่ห้ออื่นหรือเครื่องดื่มๆอื่นเท่าเดิม" at bounding box center [223, 145] width 173 height 17
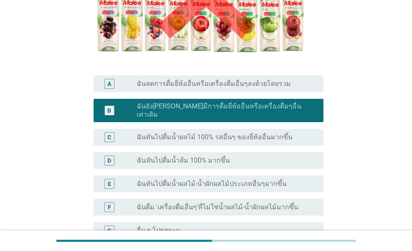
scroll to position [209, 0]
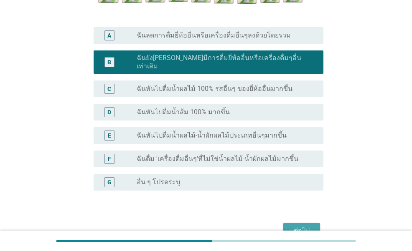
click at [304, 226] on div "ต่อไป" at bounding box center [301, 231] width 23 height 10
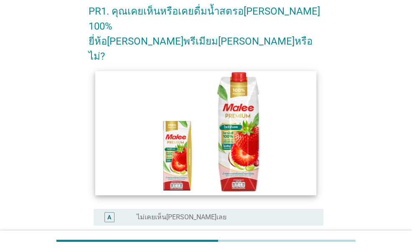
scroll to position [84, 0]
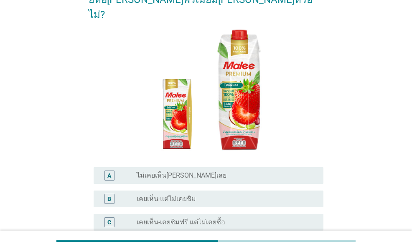
click at [260, 195] on div "radio_button_unchecked เคยเห็น-แต่ไม่เคยชิม" at bounding box center [223, 199] width 173 height 8
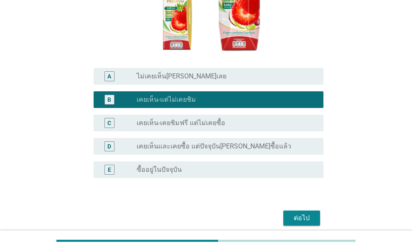
scroll to position [187, 0]
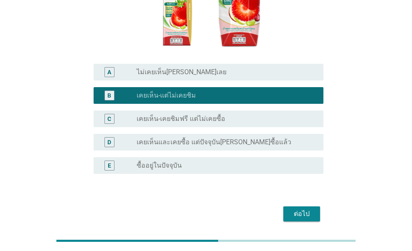
click at [302, 209] on div "ต่อไป" at bounding box center [301, 214] width 23 height 10
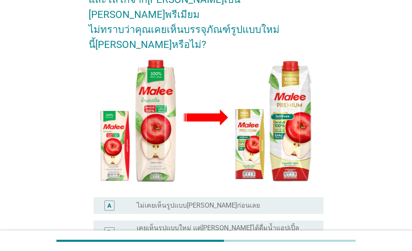
scroll to position [167, 0]
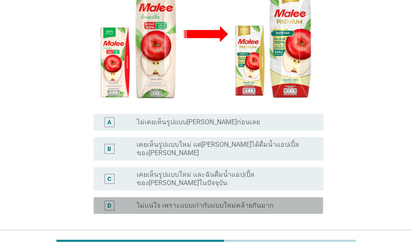
click at [231, 202] on label "ไม่แน่ใจ เพราะแบบเก่ากับแบบใหม่คล้ายกันมาก" at bounding box center [205, 206] width 137 height 8
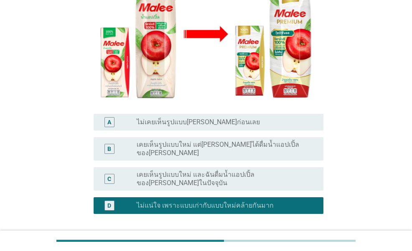
click at [295, 249] on div "ต่อไป" at bounding box center [301, 254] width 23 height 10
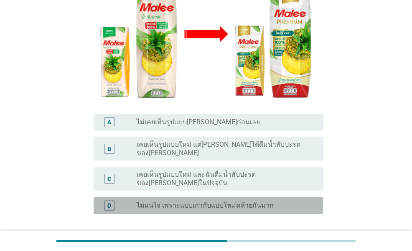
click at [222, 202] on label "ไม่แน่ใจ เพราะแบบเก่ากับแบบใหม่คล้ายกันมาก" at bounding box center [205, 206] width 137 height 8
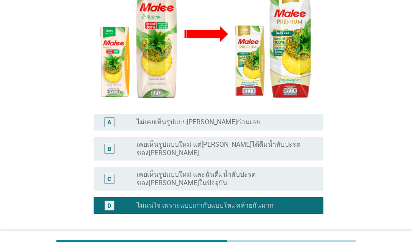
click at [286, 247] on button "ต่อไป" at bounding box center [301, 254] width 37 height 15
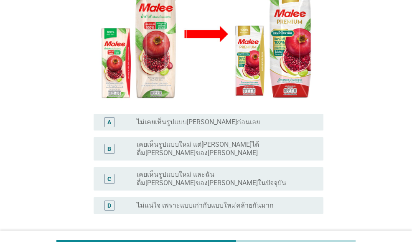
click at [208, 202] on label "ไม่แน่ใจ เพราะแบบเก่ากับแบบใหม่คล้ายกันมาก" at bounding box center [205, 206] width 137 height 8
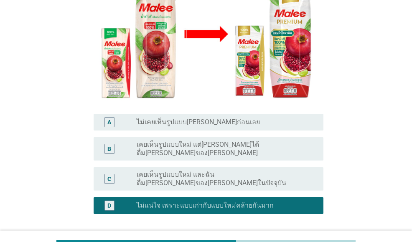
click at [297, 249] on div "ต่อไป" at bounding box center [301, 254] width 23 height 10
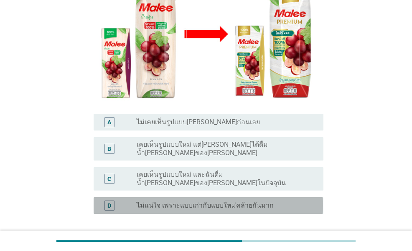
click at [204, 202] on label "ไม่แน่ใจ เพราะแบบเก่ากับแบบใหม่คล้ายกันมาก" at bounding box center [205, 206] width 137 height 8
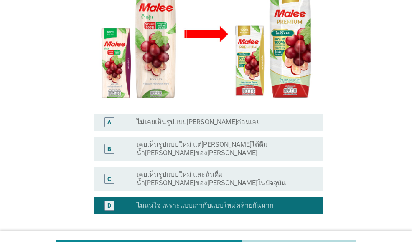
click at [301, 249] on div "ต่อไป" at bounding box center [301, 254] width 23 height 10
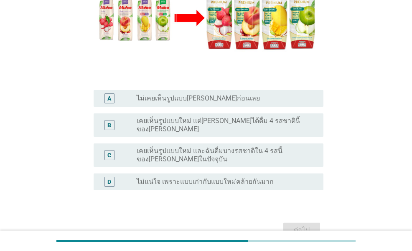
scroll to position [209, 0]
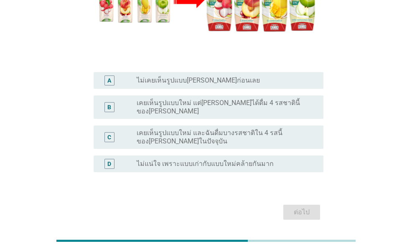
click at [238, 152] on div "D radio_button_unchecked ไม่แน่ใจ เพราะแบบเก่ากับแบบใหม่คล้ายกันมาก" at bounding box center [206, 163] width 234 height 23
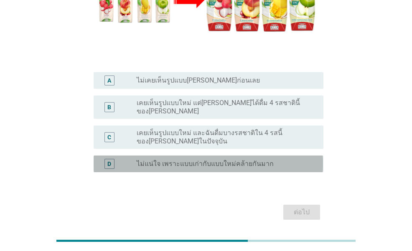
click at [288, 160] on div "radio_button_unchecked ไม่แน่ใจ เพราะแบบเก่ากับแบบใหม่คล้ายกันมาก" at bounding box center [223, 164] width 173 height 8
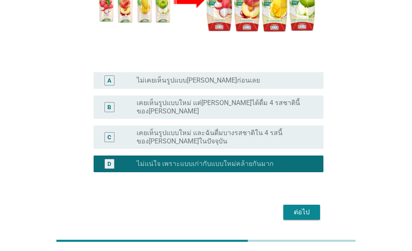
click at [313, 205] on button "ต่อไป" at bounding box center [301, 212] width 37 height 15
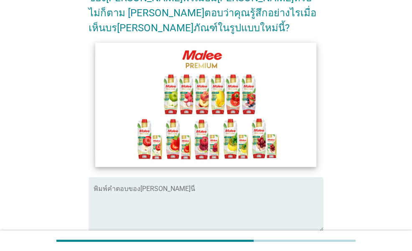
scroll to position [84, 0]
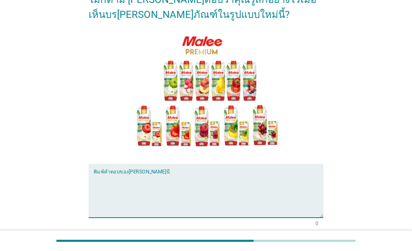
click at [127, 174] on textarea "พิมพ์คำตอบของคุณ ที่นี่" at bounding box center [208, 196] width 229 height 44
click at [102, 174] on textarea "พิมพ์คำตอบของคุณ ที่นี่" at bounding box center [208, 196] width 229 height 44
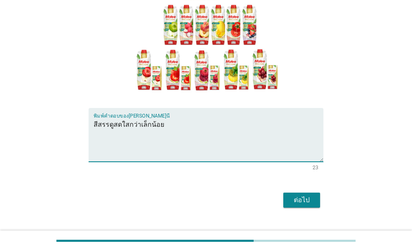
scroll to position [141, 0]
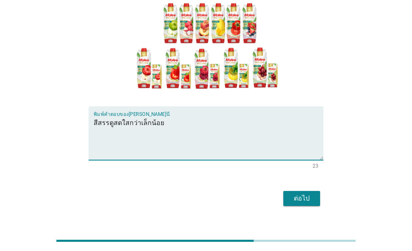
type textarea "สีสรรดูสดใสกว่าเล็กน้อย"
click at [290, 194] on div "ต่อไป" at bounding box center [301, 199] width 23 height 10
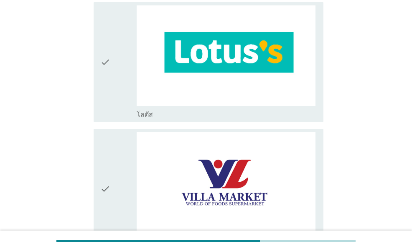
scroll to position [877, 0]
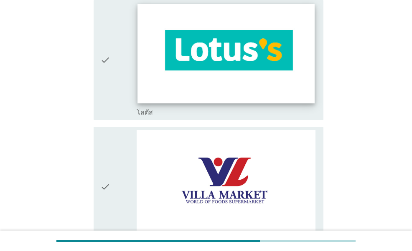
click at [200, 67] on img at bounding box center [225, 53] width 177 height 99
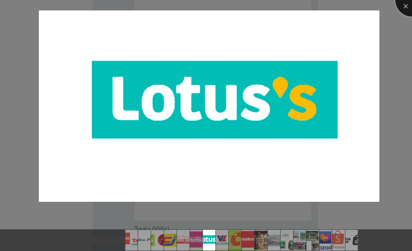
click at [405, 3] on div at bounding box center [411, -1] width 33 height 33
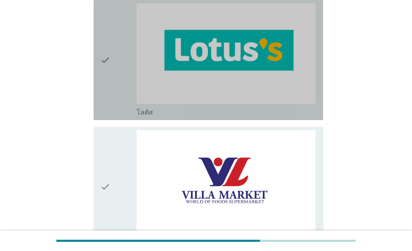
click at [119, 74] on div "check" at bounding box center [118, 60] width 36 height 114
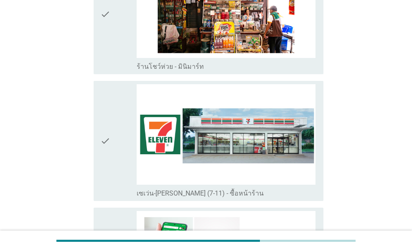
scroll to position [1503, 0]
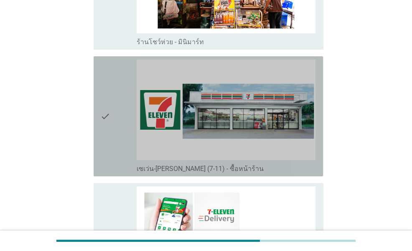
click at [105, 112] on icon "check" at bounding box center [105, 117] width 10 height 114
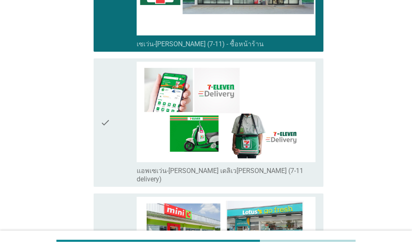
scroll to position [1629, 0]
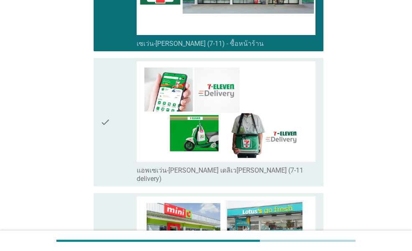
click at [109, 118] on icon "check" at bounding box center [105, 122] width 10 height 122
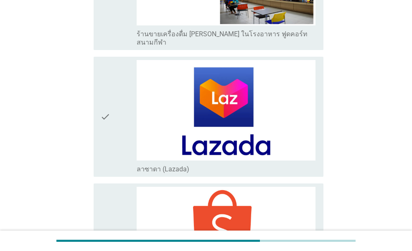
scroll to position [2046, 0]
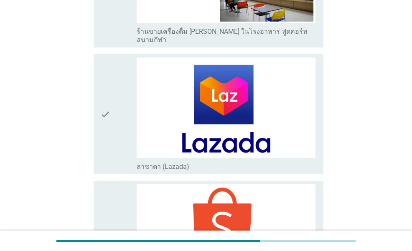
click at [114, 78] on div "check" at bounding box center [118, 115] width 36 height 114
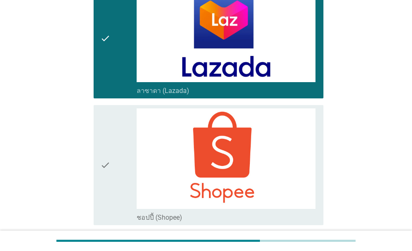
scroll to position [2130, 0]
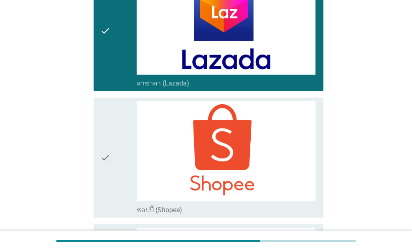
click at [107, 120] on icon "check" at bounding box center [105, 158] width 10 height 114
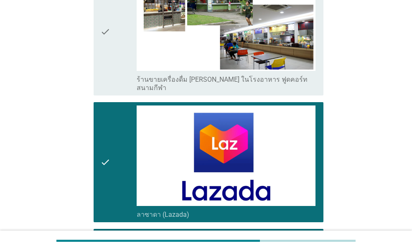
scroll to position [1989, 0]
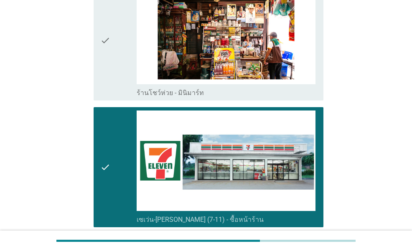
scroll to position [1447, 0]
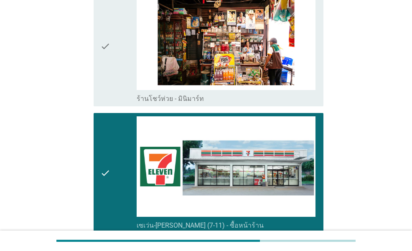
click at [113, 161] on div "check" at bounding box center [118, 174] width 36 height 114
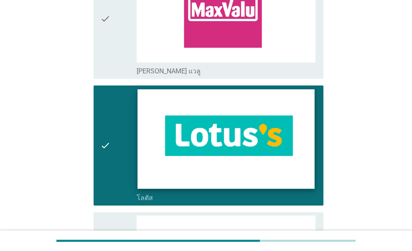
scroll to position [778, 0]
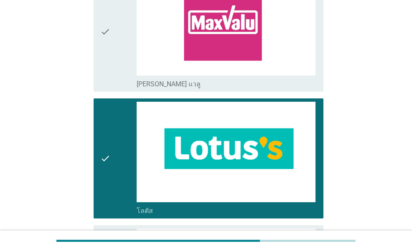
click at [109, 113] on icon "check" at bounding box center [105, 159] width 10 height 114
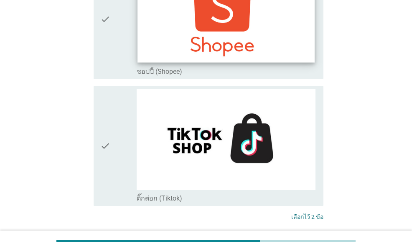
scroll to position [2282, 0]
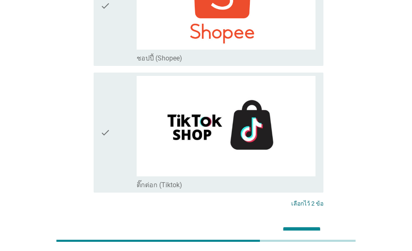
click at [302, 230] on div "ต่อไป" at bounding box center [301, 235] width 23 height 10
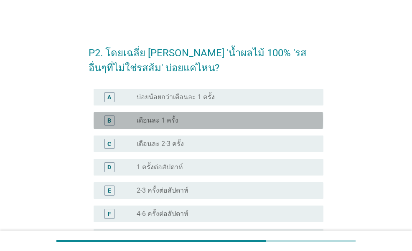
click at [172, 121] on label "เดือนละ 1 ครั้ง" at bounding box center [158, 121] width 42 height 8
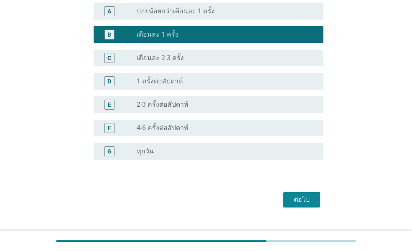
scroll to position [102, 0]
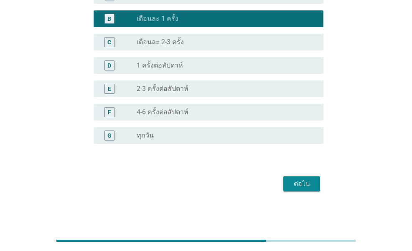
click at [296, 180] on div "ต่อไป" at bounding box center [301, 184] width 23 height 10
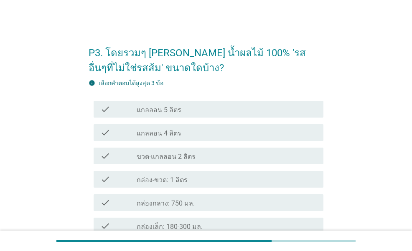
click at [182, 177] on label "กล่อง-ขวด: 1 ลิตร" at bounding box center [162, 180] width 51 height 8
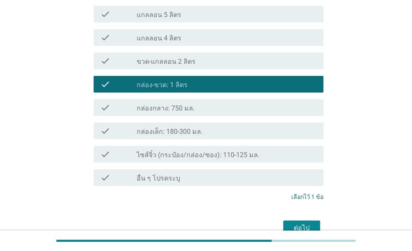
scroll to position [125, 0]
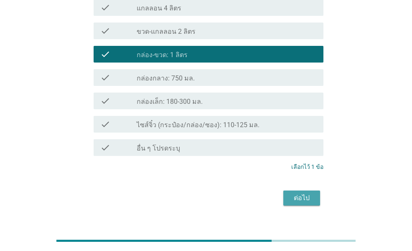
click at [302, 196] on div "ต่อไป" at bounding box center [301, 198] width 23 height 10
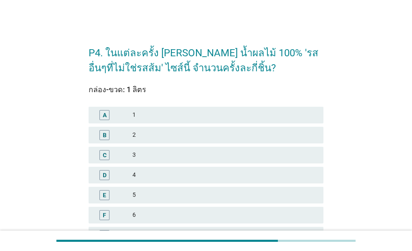
click at [148, 129] on div "B 2" at bounding box center [206, 135] width 234 height 17
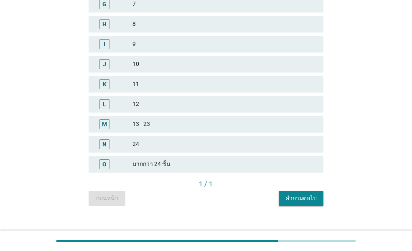
scroll to position [243, 0]
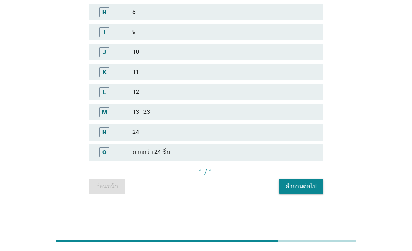
click at [298, 184] on div "คำถามต่อไป" at bounding box center [300, 186] width 31 height 9
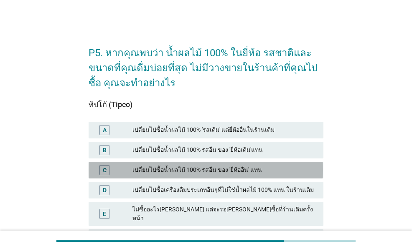
click at [227, 171] on div "เปลี่ยนไปซื้อน้ำผลไม้ 100% รสอื่น ของ 'ยี่ห้ออื่น' แทน" at bounding box center [224, 170] width 184 height 10
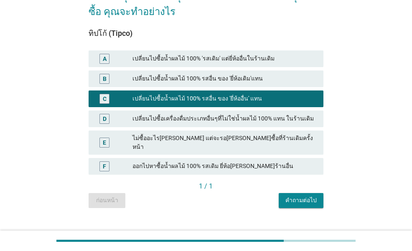
scroll to position [78, 0]
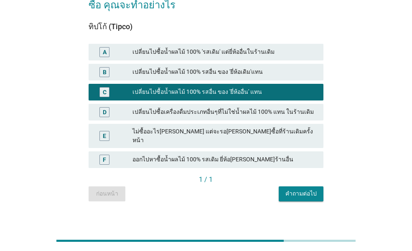
click at [314, 190] on div "คำถามต่อไป" at bounding box center [300, 194] width 31 height 9
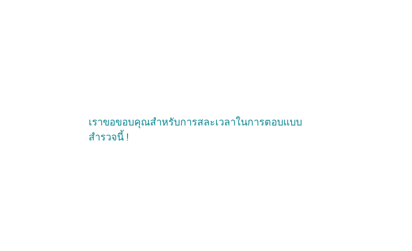
scroll to position [0, 0]
